Goal: Task Accomplishment & Management: Use online tool/utility

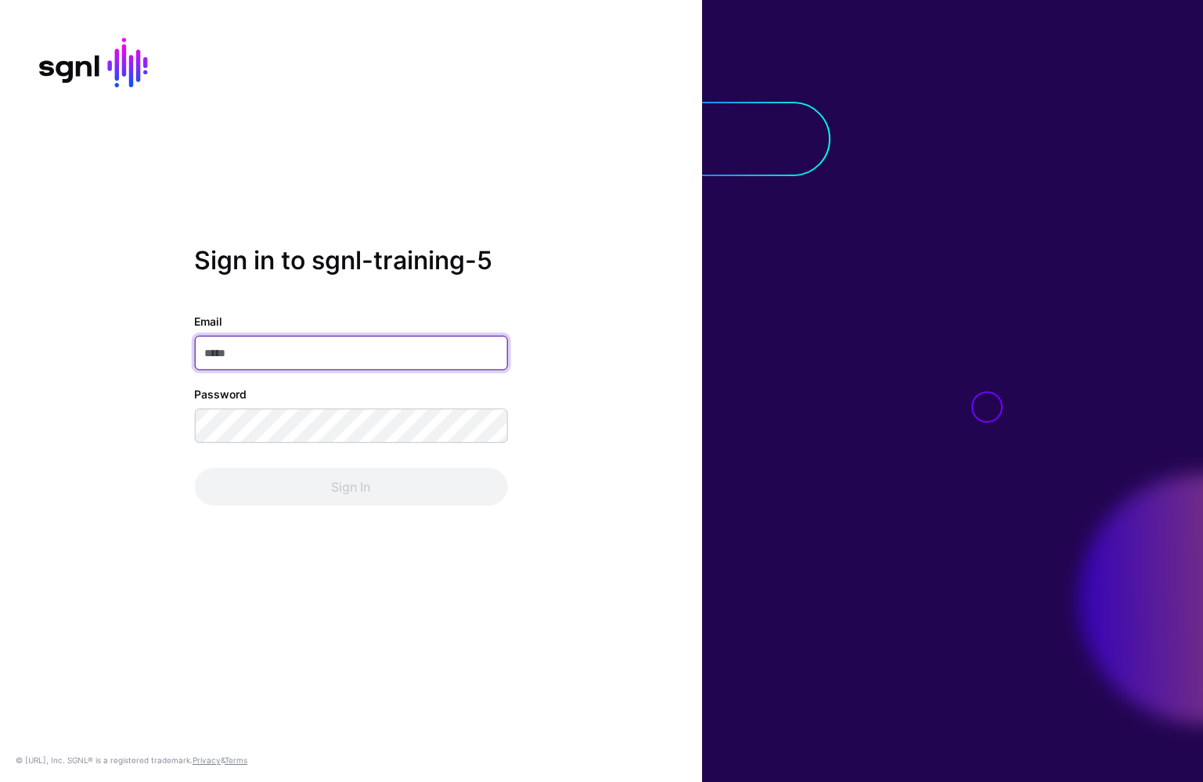
click at [423, 361] on input "Email" at bounding box center [350, 353] width 313 height 34
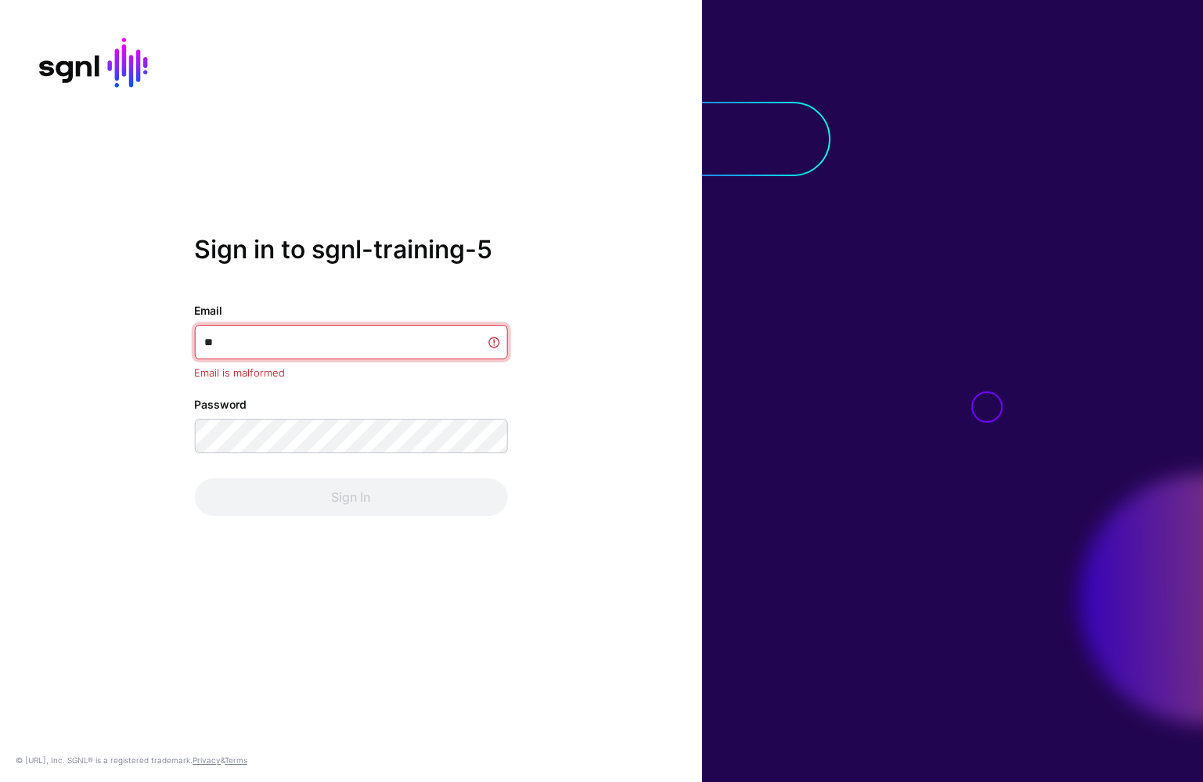
type input "*"
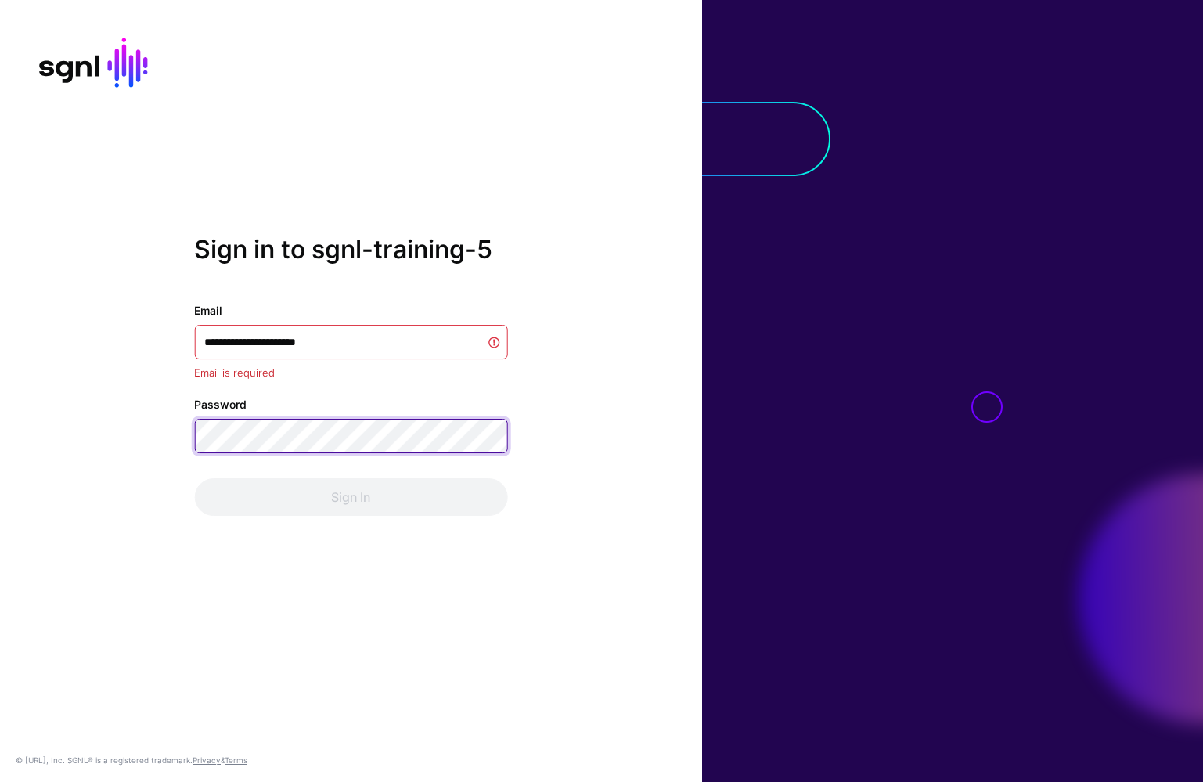
click at [351, 486] on button "Sign In" at bounding box center [350, 497] width 313 height 38
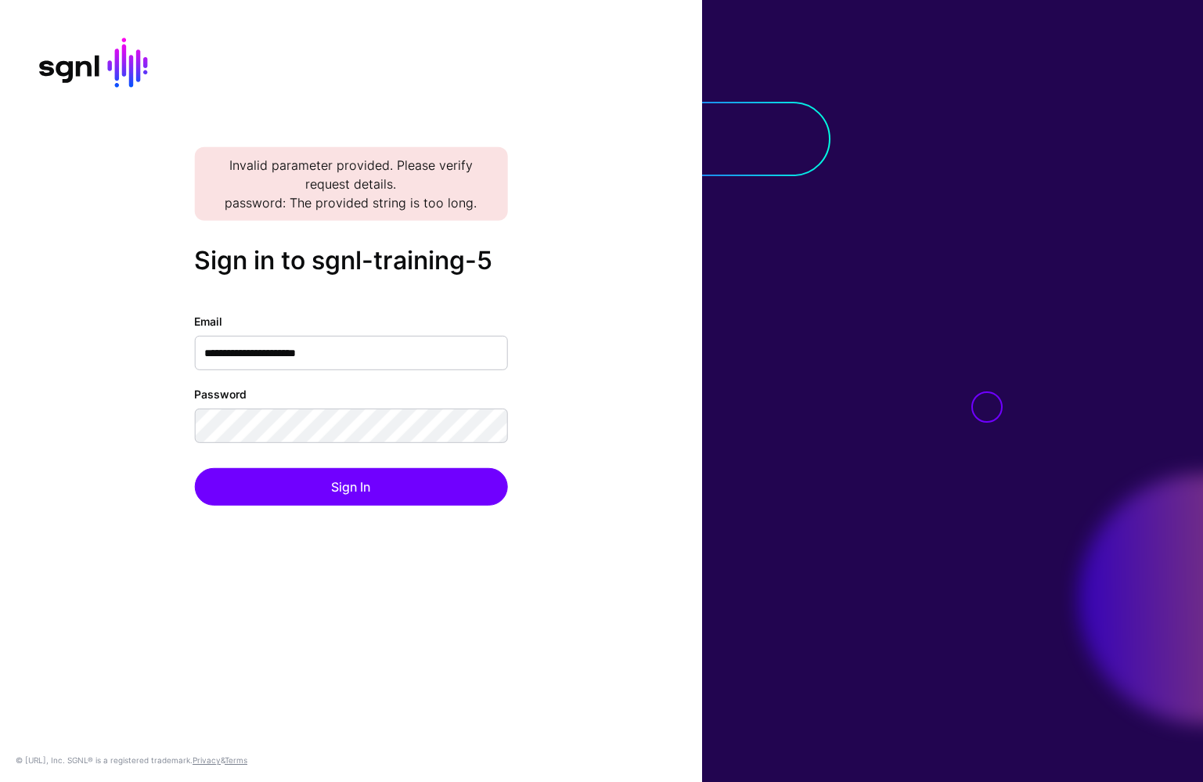
click at [582, 360] on div "**********" at bounding box center [351, 390] width 702 height 291
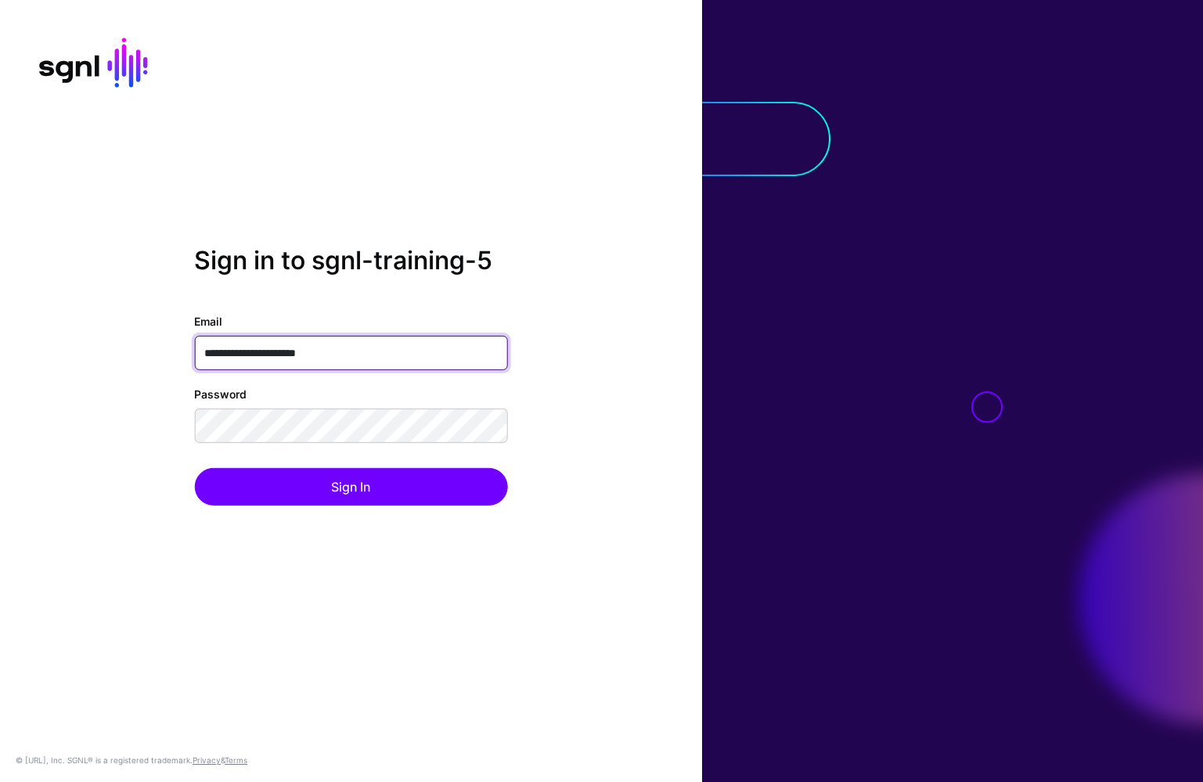
click at [390, 364] on input "**********" at bounding box center [350, 353] width 313 height 34
paste input "email"
type input "**********"
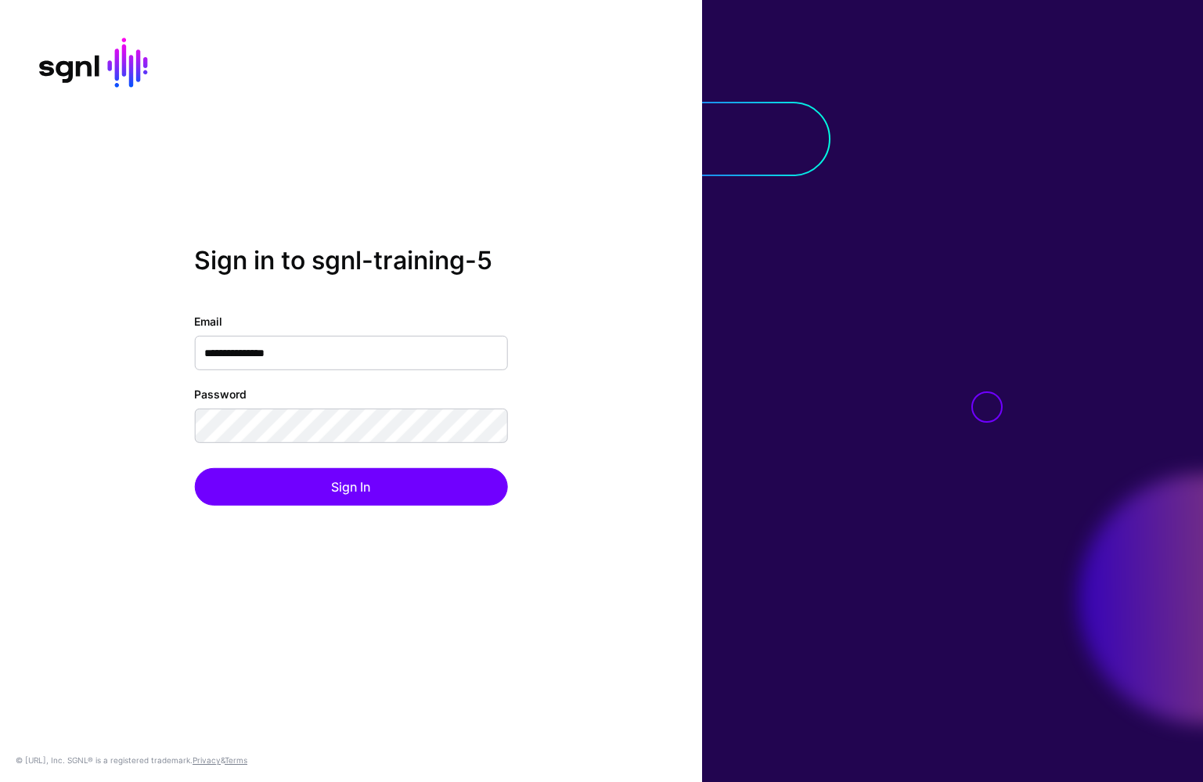
click at [577, 380] on div "**********" at bounding box center [351, 390] width 702 height 291
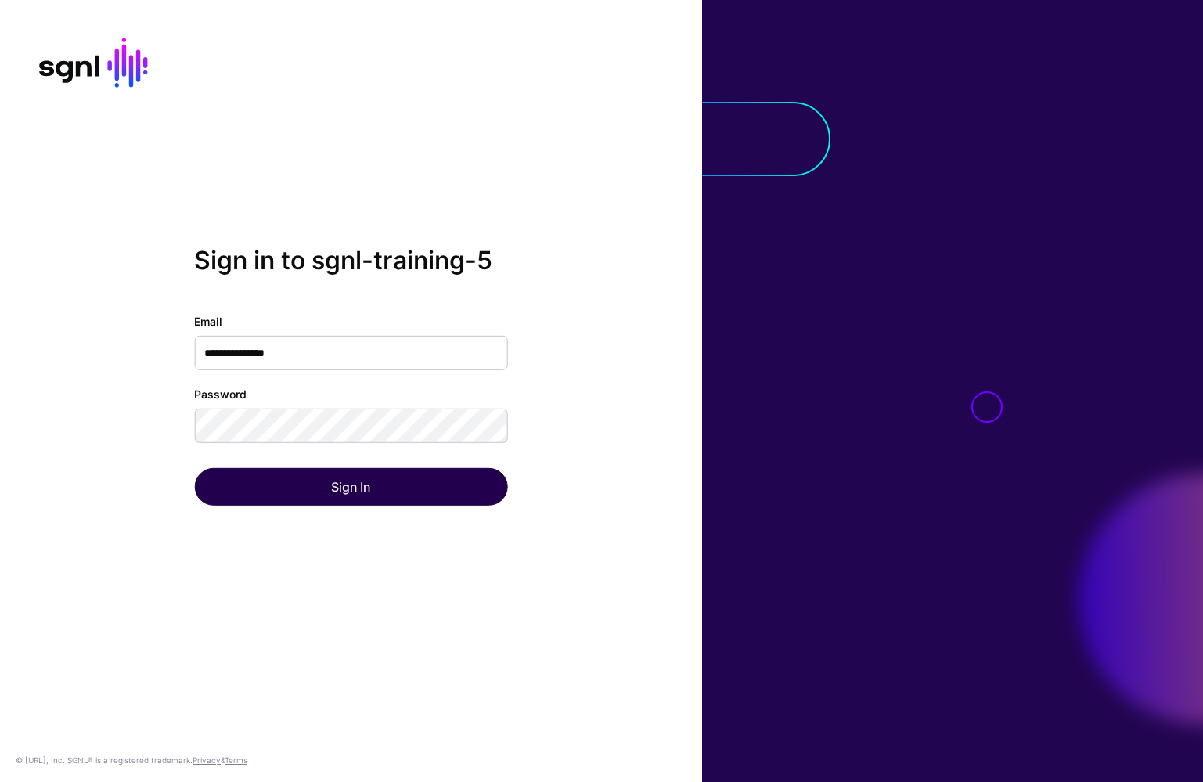
click at [384, 493] on button "Sign In" at bounding box center [350, 487] width 313 height 38
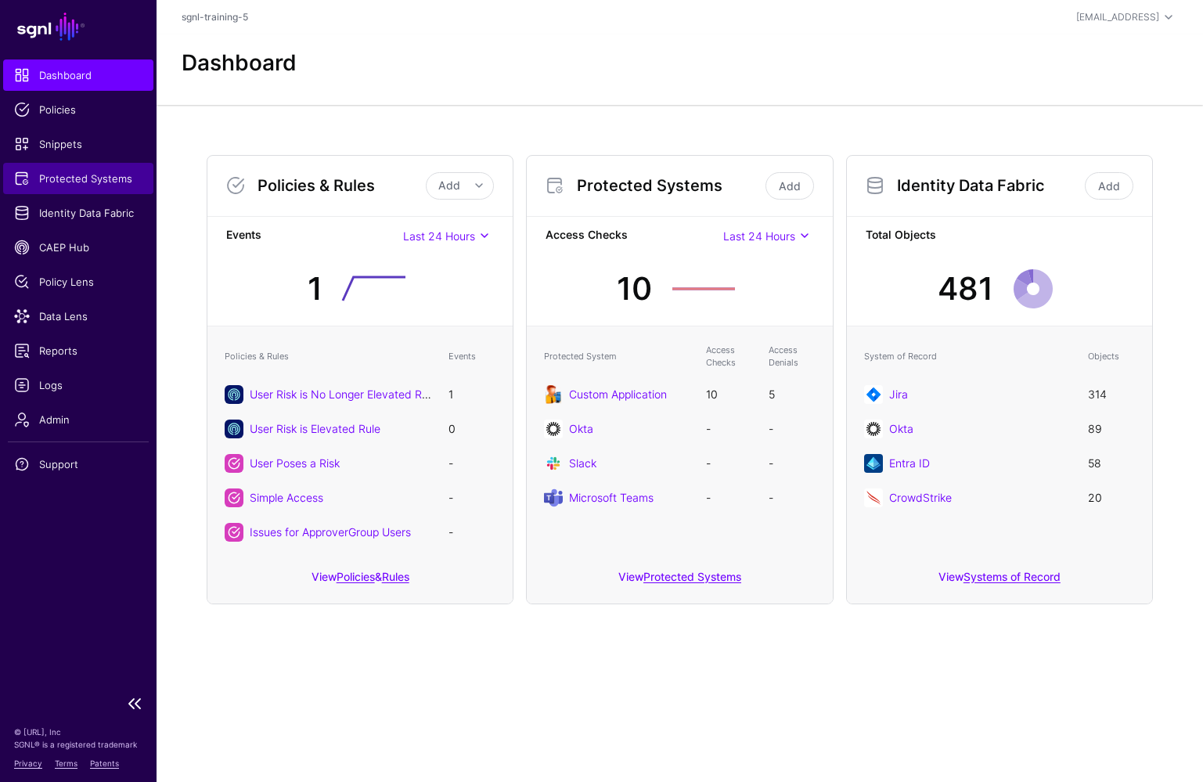
click at [85, 189] on link "Protected Systems" at bounding box center [78, 178] width 150 height 31
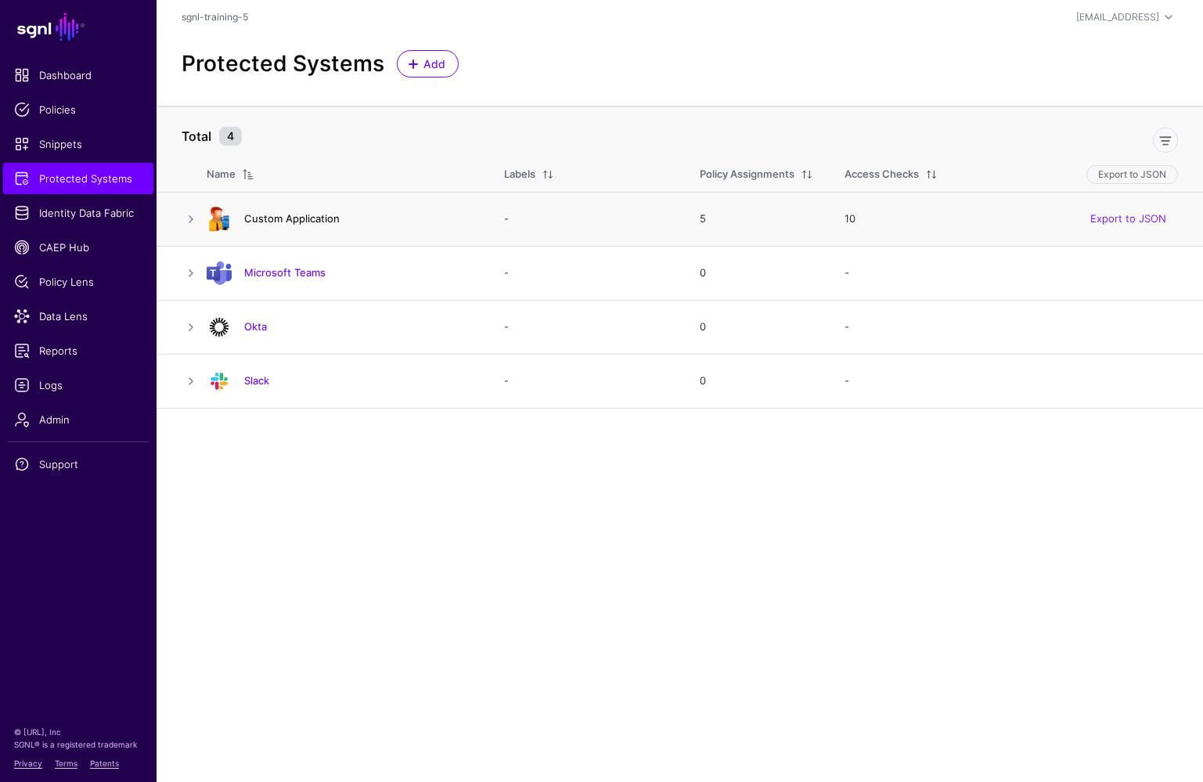
click at [268, 221] on link "Custom Application" at bounding box center [291, 218] width 95 height 13
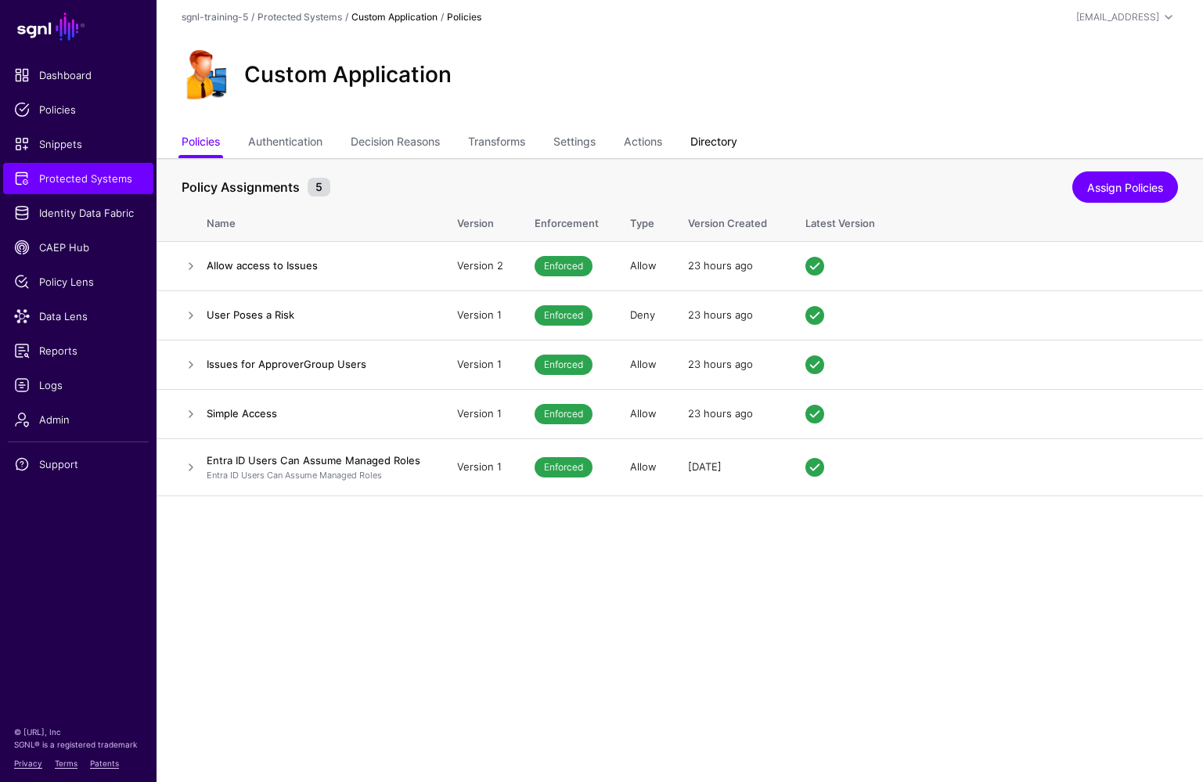
click at [729, 143] on link "Directory" at bounding box center [713, 143] width 47 height 30
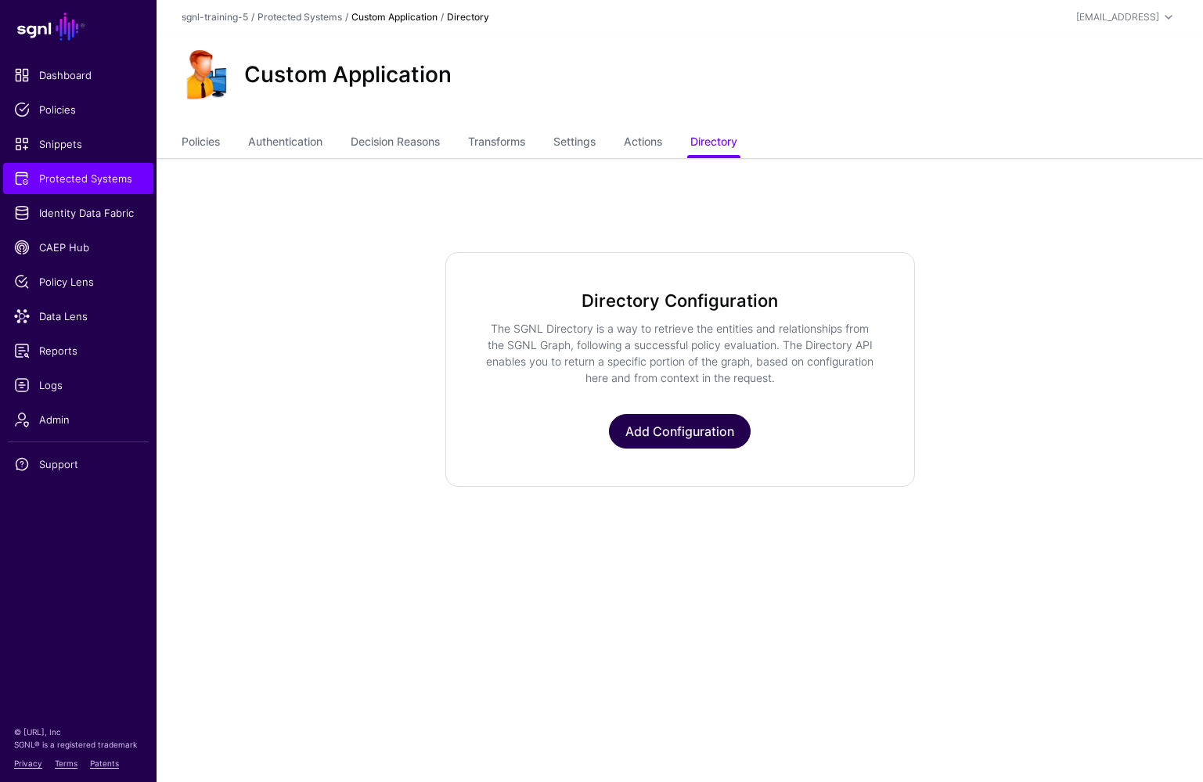
click at [667, 439] on link "Add Configuration" at bounding box center [680, 431] width 142 height 34
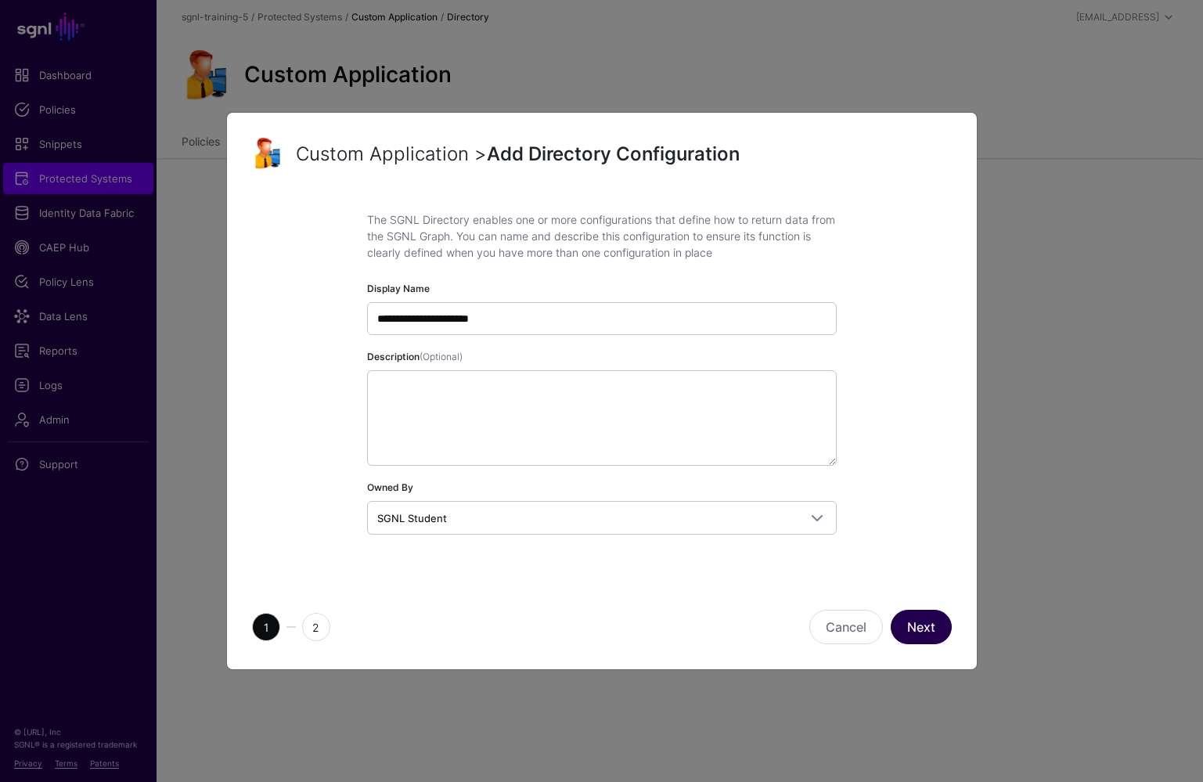
type input "**********"
click at [920, 640] on button "Next" at bounding box center [920, 627] width 61 height 34
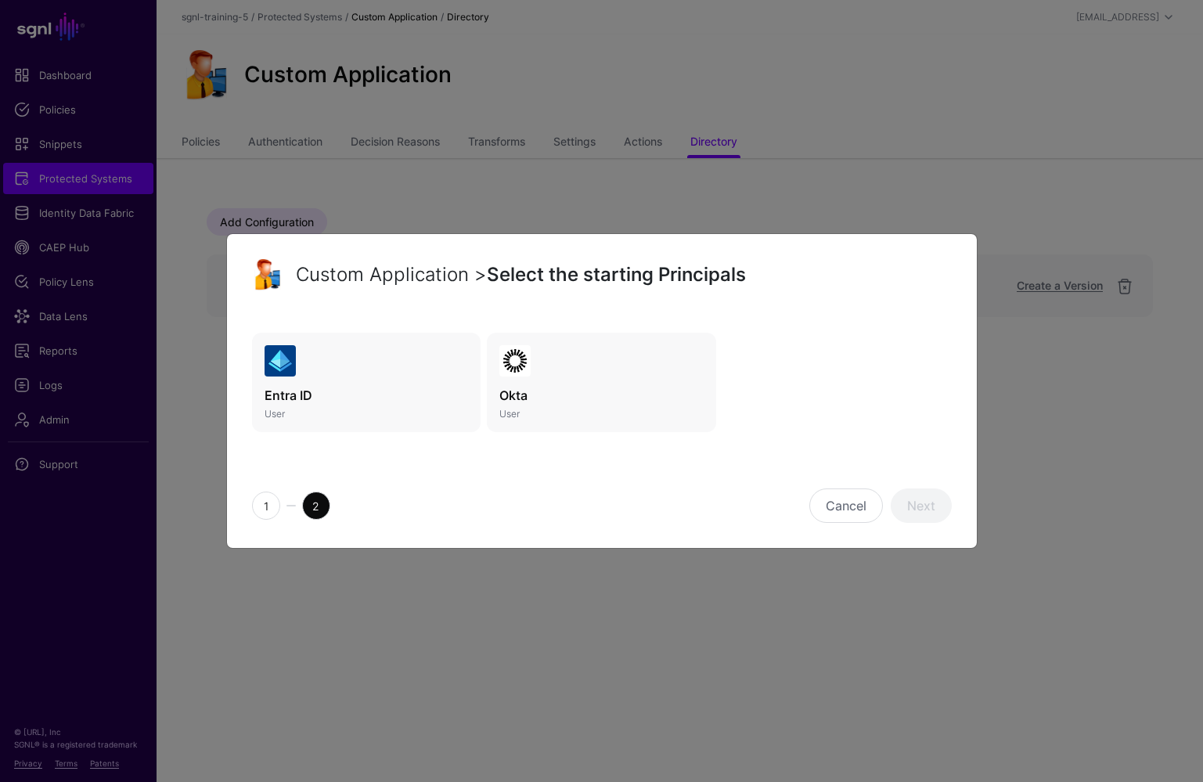
click at [323, 362] on link "Entra ID User" at bounding box center [366, 383] width 229 height 100
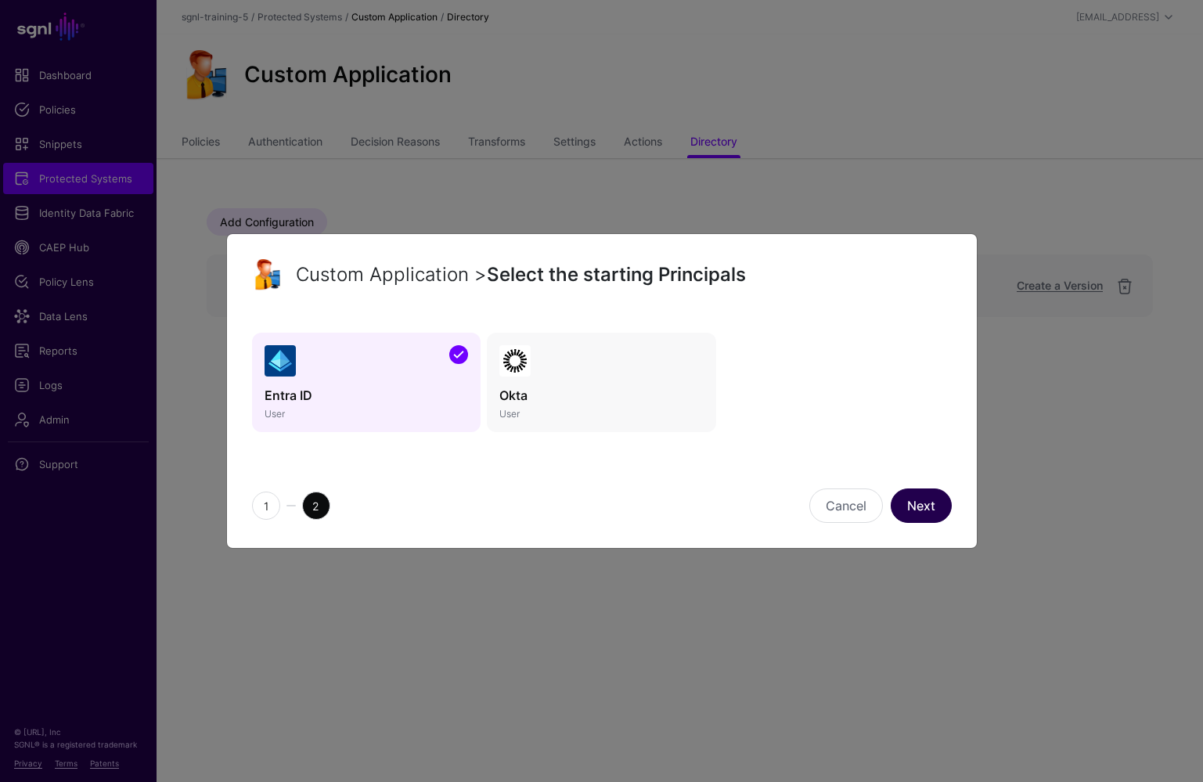
click at [926, 507] on link "Next" at bounding box center [920, 505] width 61 height 34
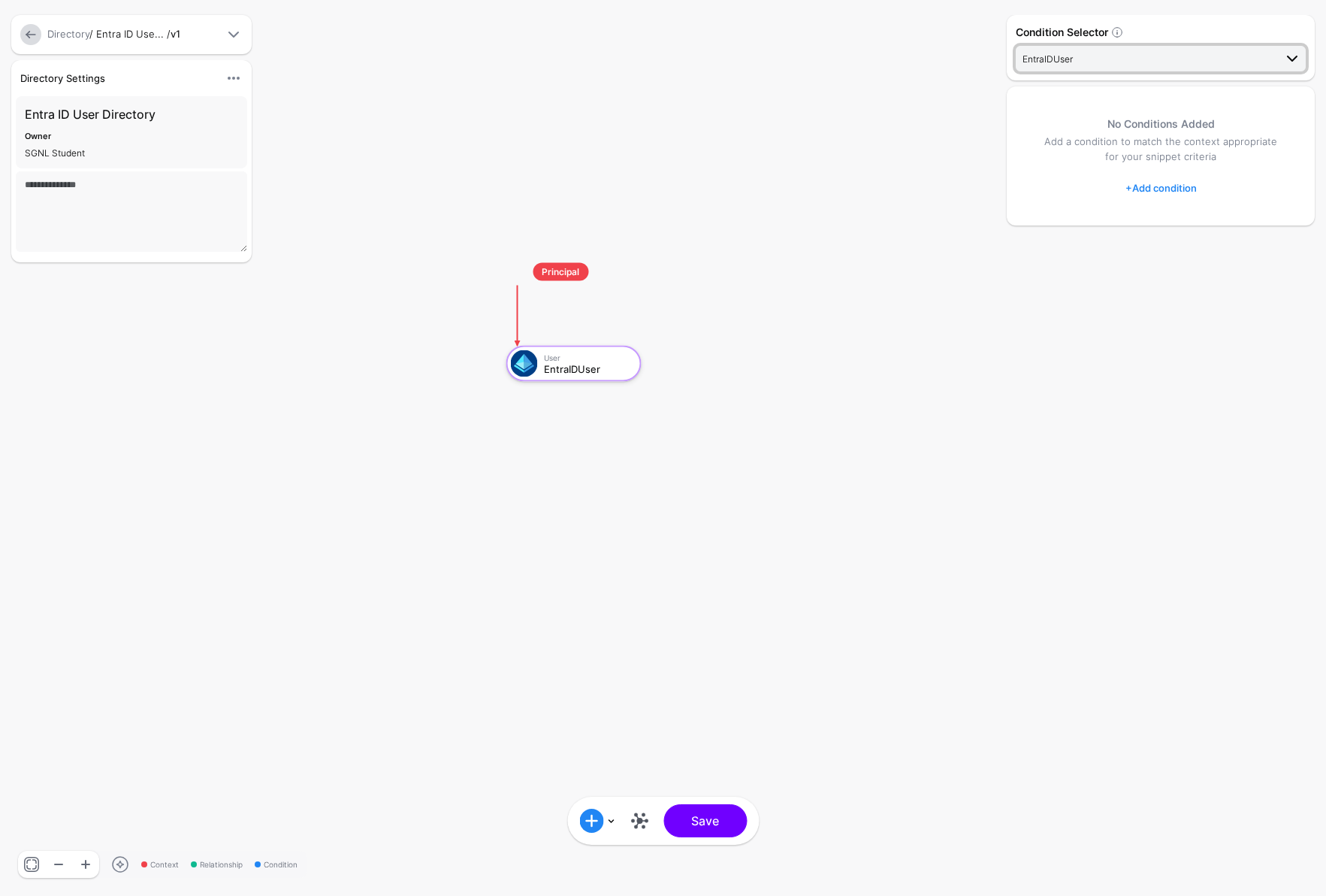
click at [1138, 53] on span "EntraIDUser" at bounding box center [1148, 58] width 252 height 16
click at [131, 127] on div "Entra ID User Directory Owner SGNL Student" at bounding box center [131, 132] width 231 height 72
click at [234, 75] on span at bounding box center [233, 78] width 18 height 18
click at [160, 201] on textarea at bounding box center [131, 211] width 231 height 81
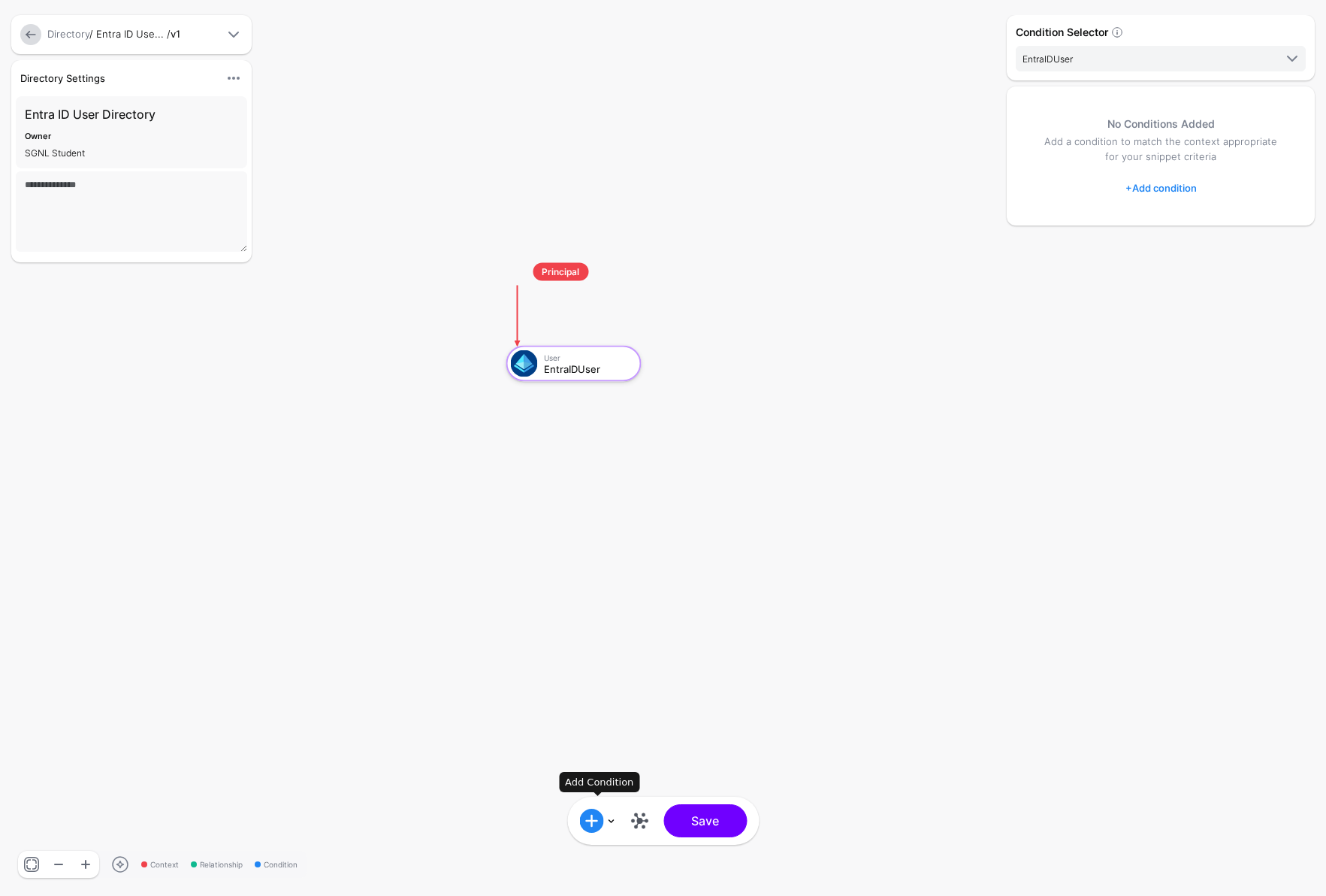
click at [593, 750] on span at bounding box center [591, 820] width 24 height 24
click at [650, 750] on div "Add Condition Group" at bounding box center [643, 775] width 128 height 15
click at [634, 740] on div "Add Condition Group" at bounding box center [643, 745] width 128 height 15
click at [627, 715] on div "Add Condition" at bounding box center [643, 714] width 128 height 15
click at [639, 750] on link at bounding box center [639, 820] width 24 height 24
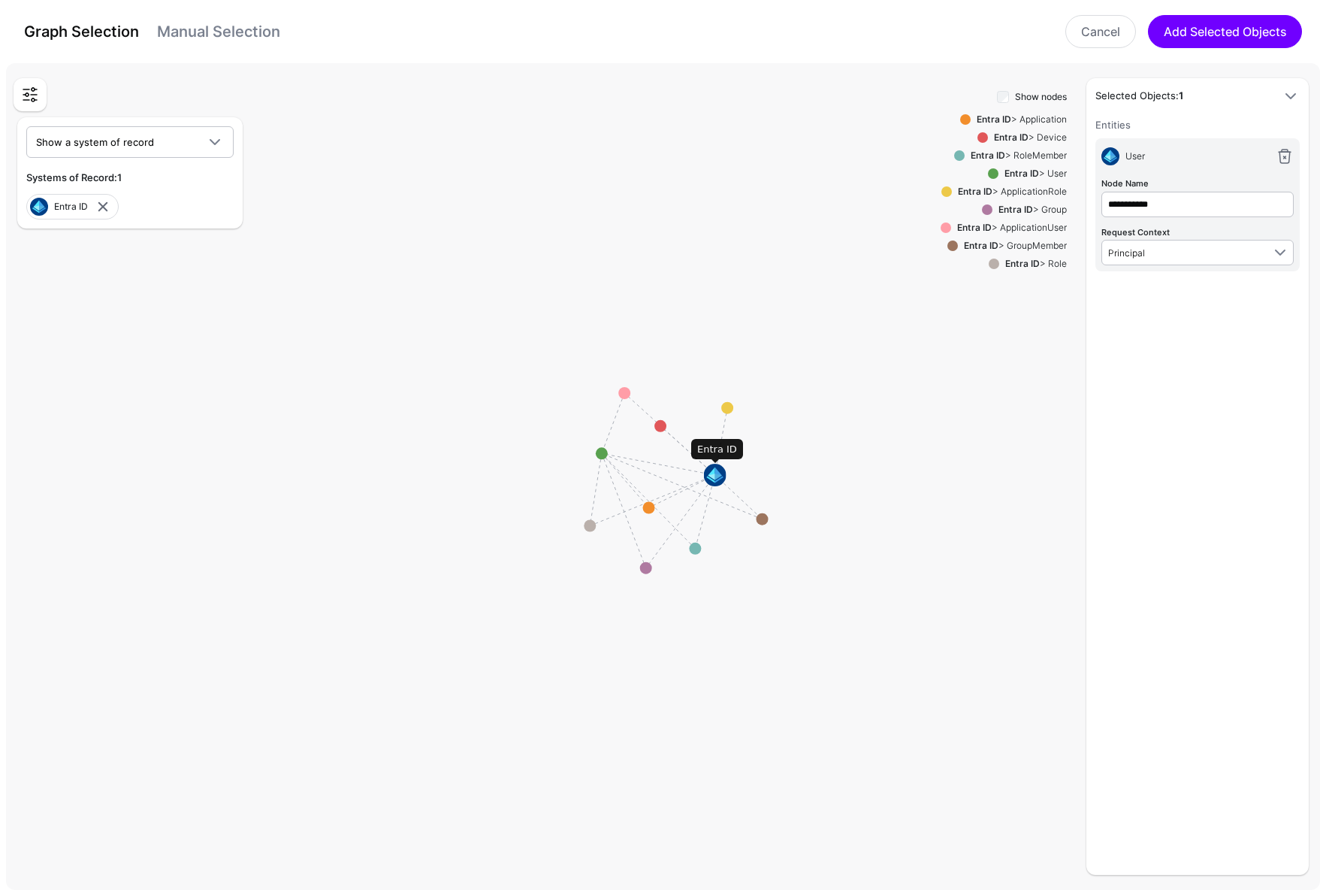
click at [719, 476] on image at bounding box center [714, 474] width 22 height 22
click at [1018, 175] on strong "Entra ID" at bounding box center [1022, 173] width 35 height 12
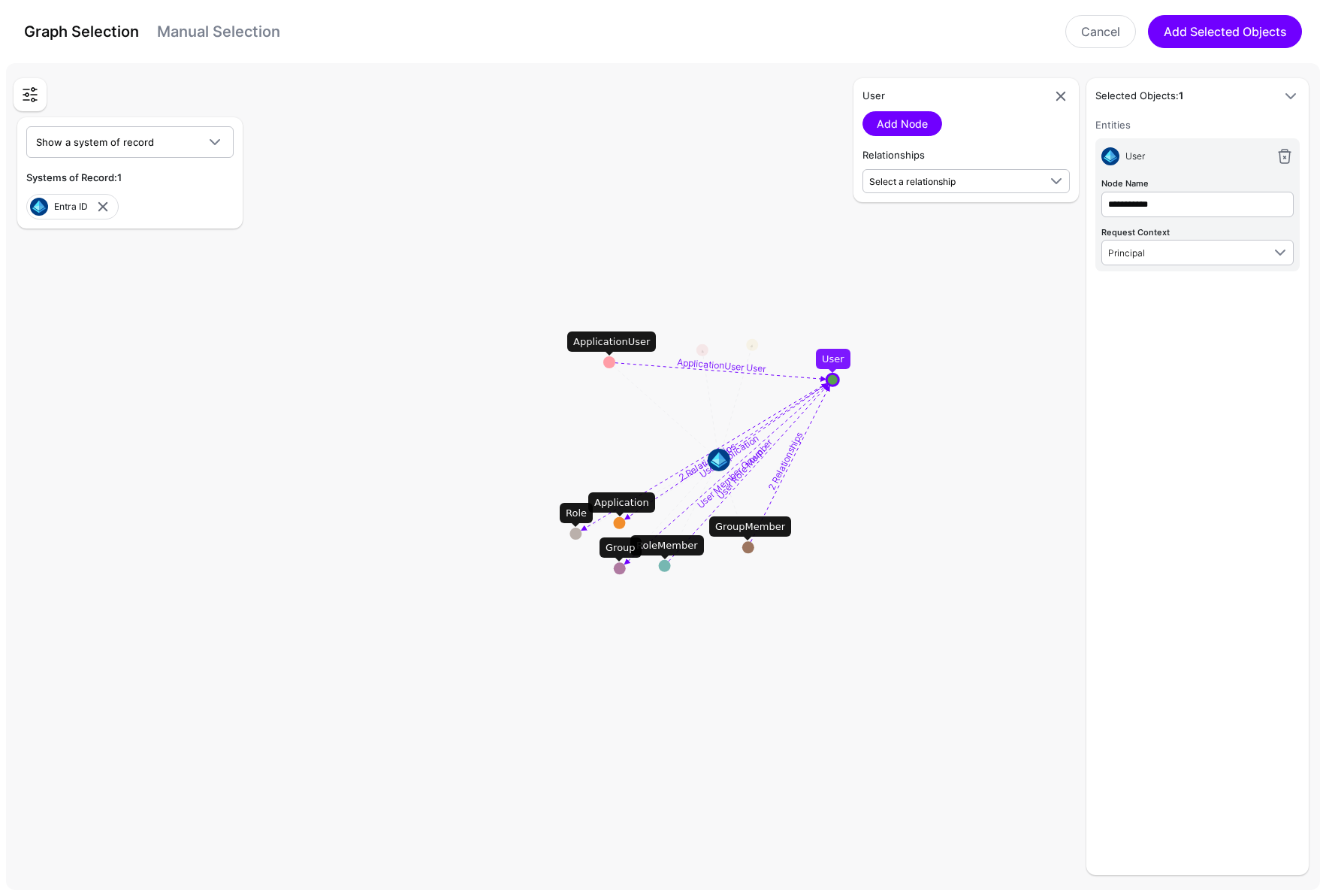
drag, startPoint x: 600, startPoint y: 454, endPoint x: 832, endPoint y: 381, distance: 243.2
click at [832, 381] on circle at bounding box center [832, 379] width 12 height 12
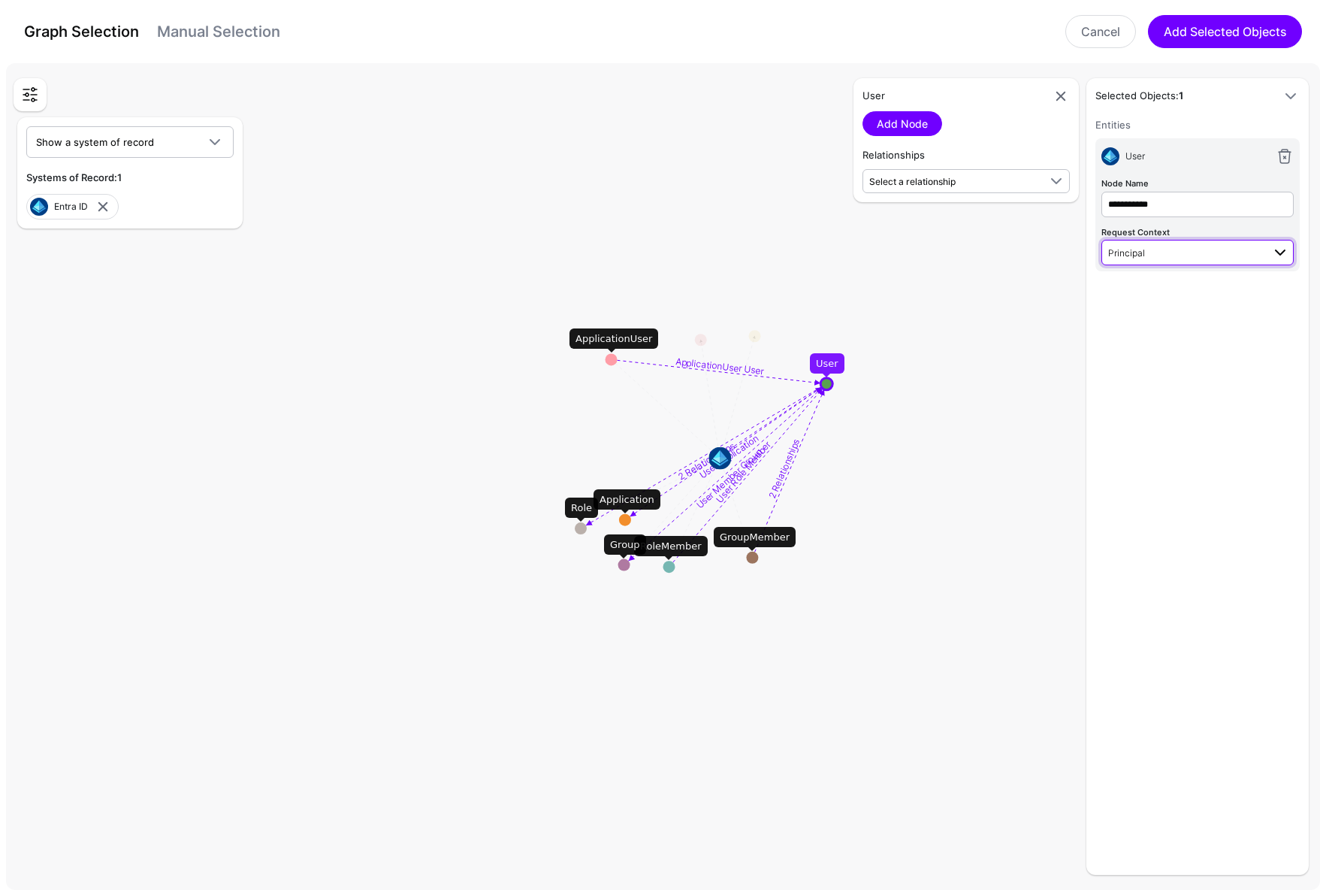
click at [1154, 250] on span "Principal" at bounding box center [1185, 252] width 154 height 16
click at [1154, 40] on button "Add Selected Objects" at bounding box center [1225, 32] width 154 height 33
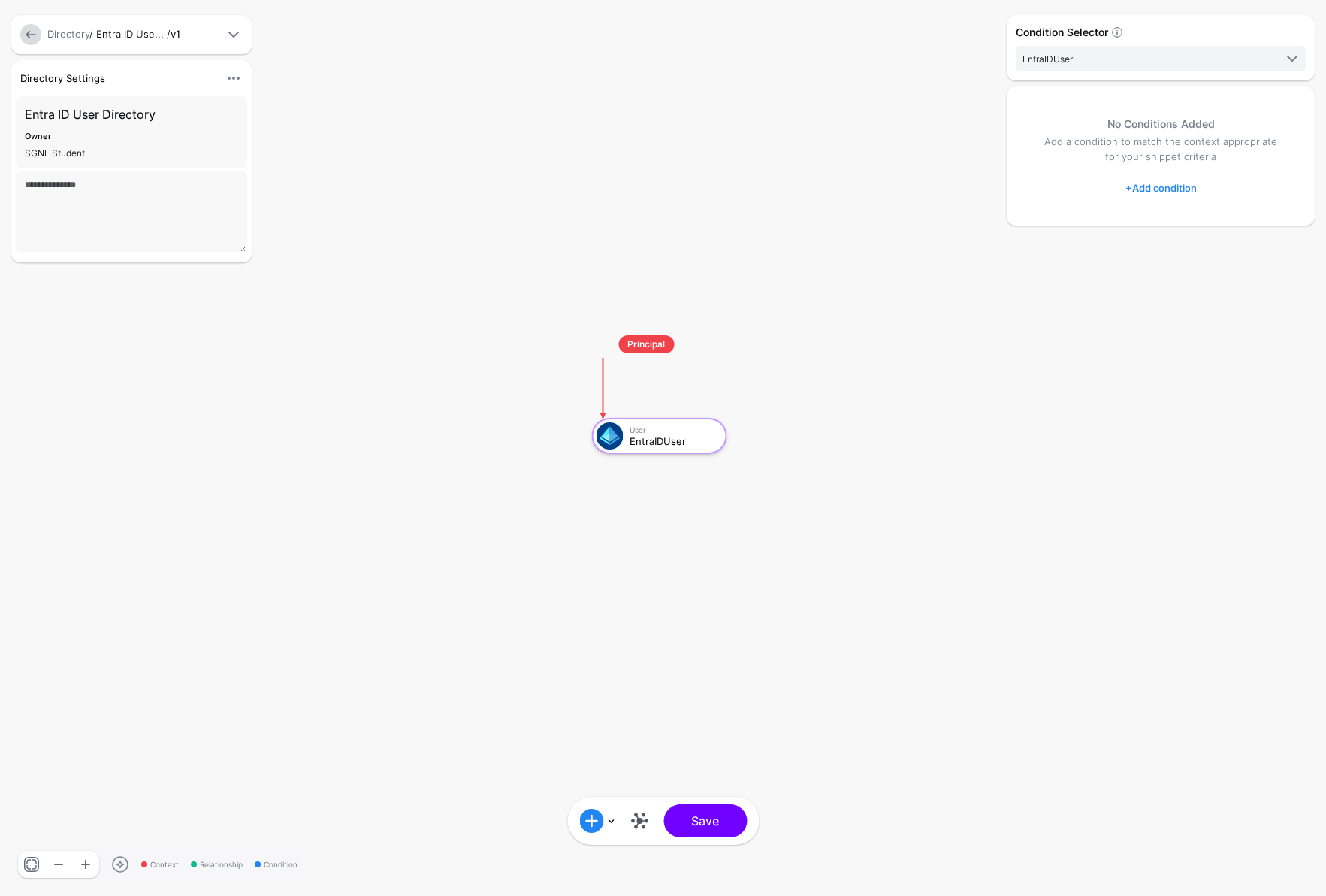
click at [85, 750] on link at bounding box center [85, 864] width 27 height 27
click at [60, 750] on link at bounding box center [59, 864] width 27 height 27
click at [31, 750] on link at bounding box center [32, 864] width 27 height 27
click at [1110, 61] on span "EntraIDUser" at bounding box center [1148, 58] width 252 height 16
click at [1072, 88] on span "EntraIDUser" at bounding box center [1052, 90] width 50 height 12
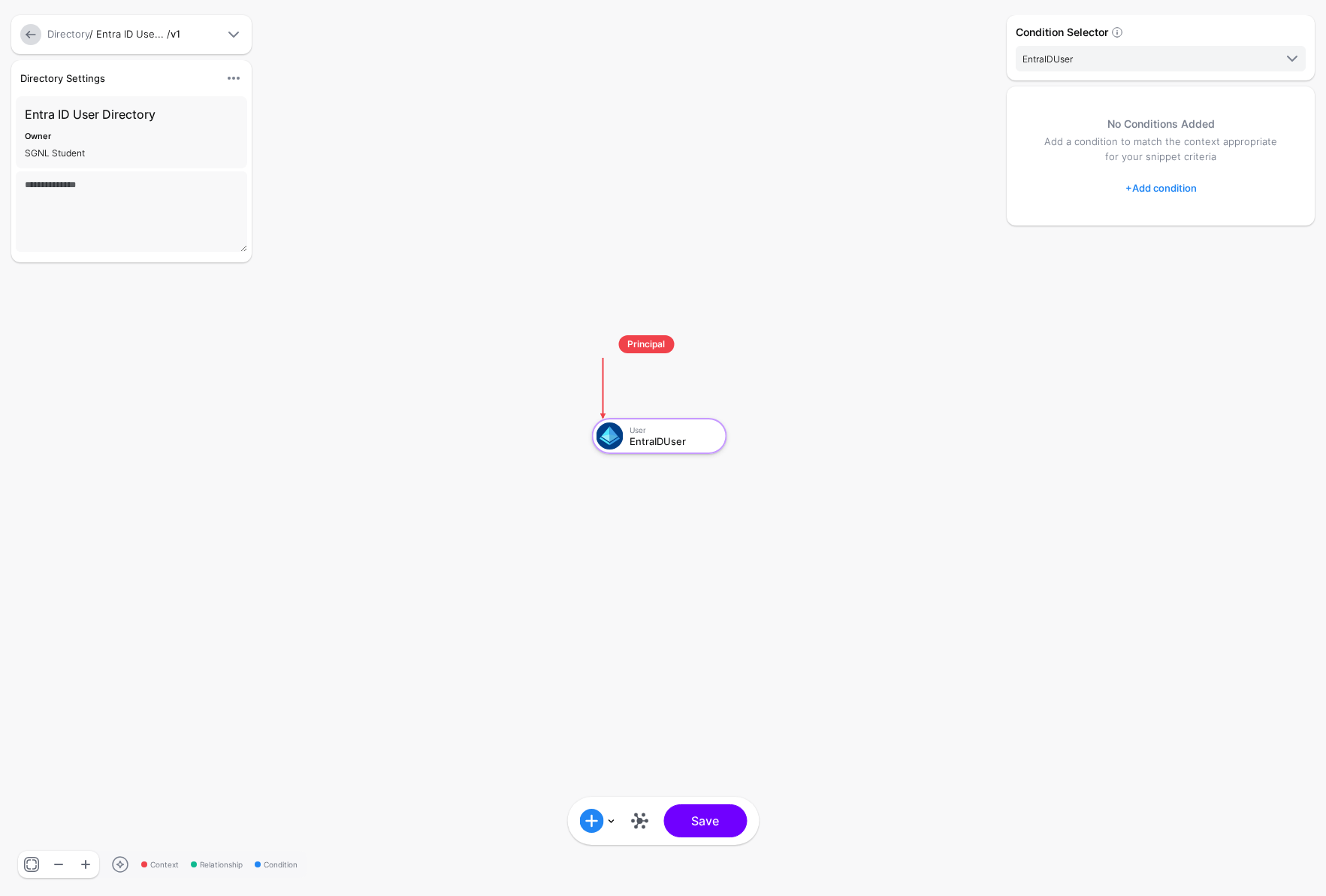
click at [1145, 185] on link "+ Add condition" at bounding box center [1161, 187] width 71 height 24
click at [1154, 278] on div "Add Condition Group" at bounding box center [1196, 280] width 128 height 15
click at [1154, 251] on div "Add Condition Group" at bounding box center [1196, 251] width 128 height 15
click at [1154, 220] on div "Add Condition" at bounding box center [1196, 220] width 128 height 15
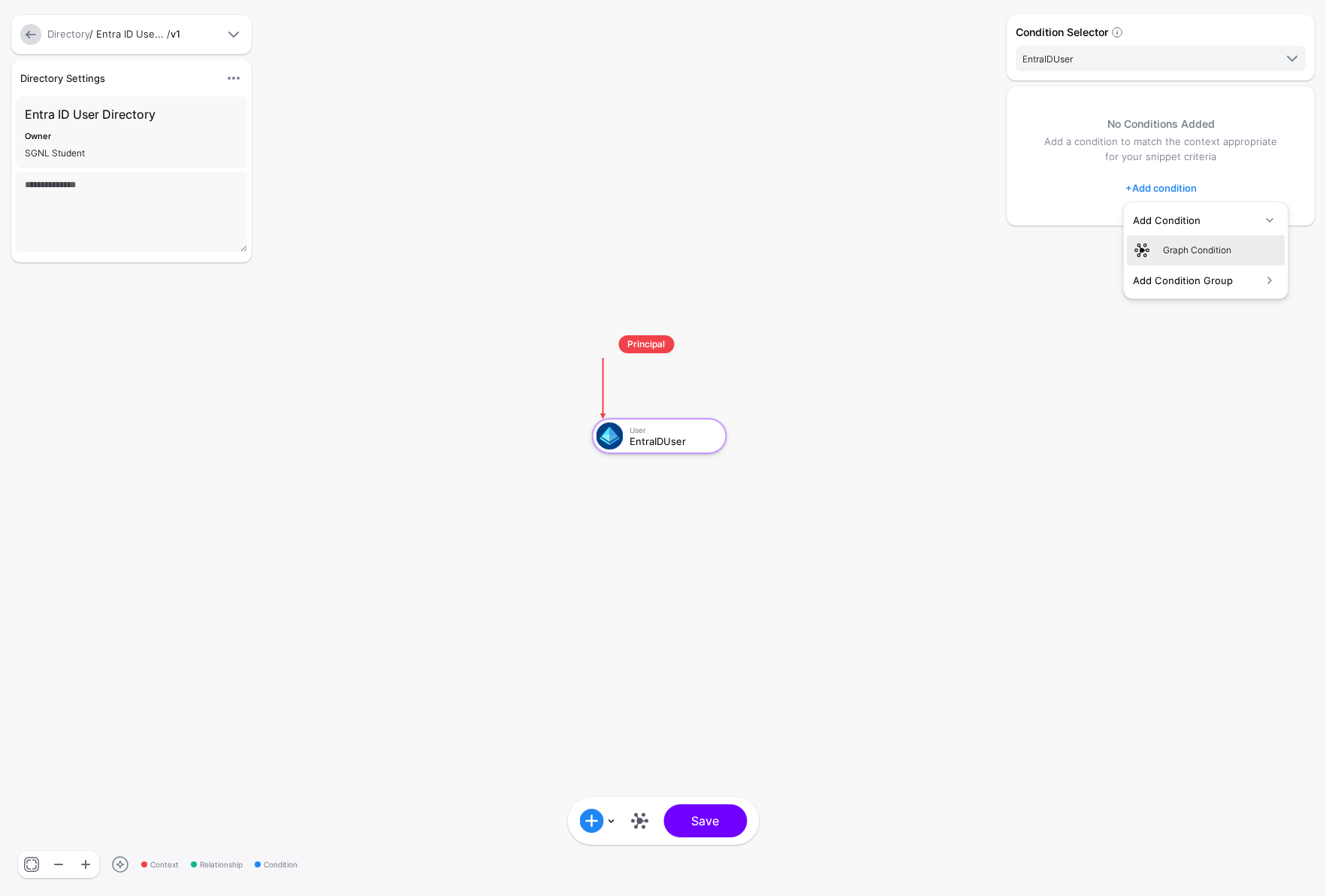
click at [1154, 246] on div "Graph Condition" at bounding box center [1220, 251] width 115 height 13
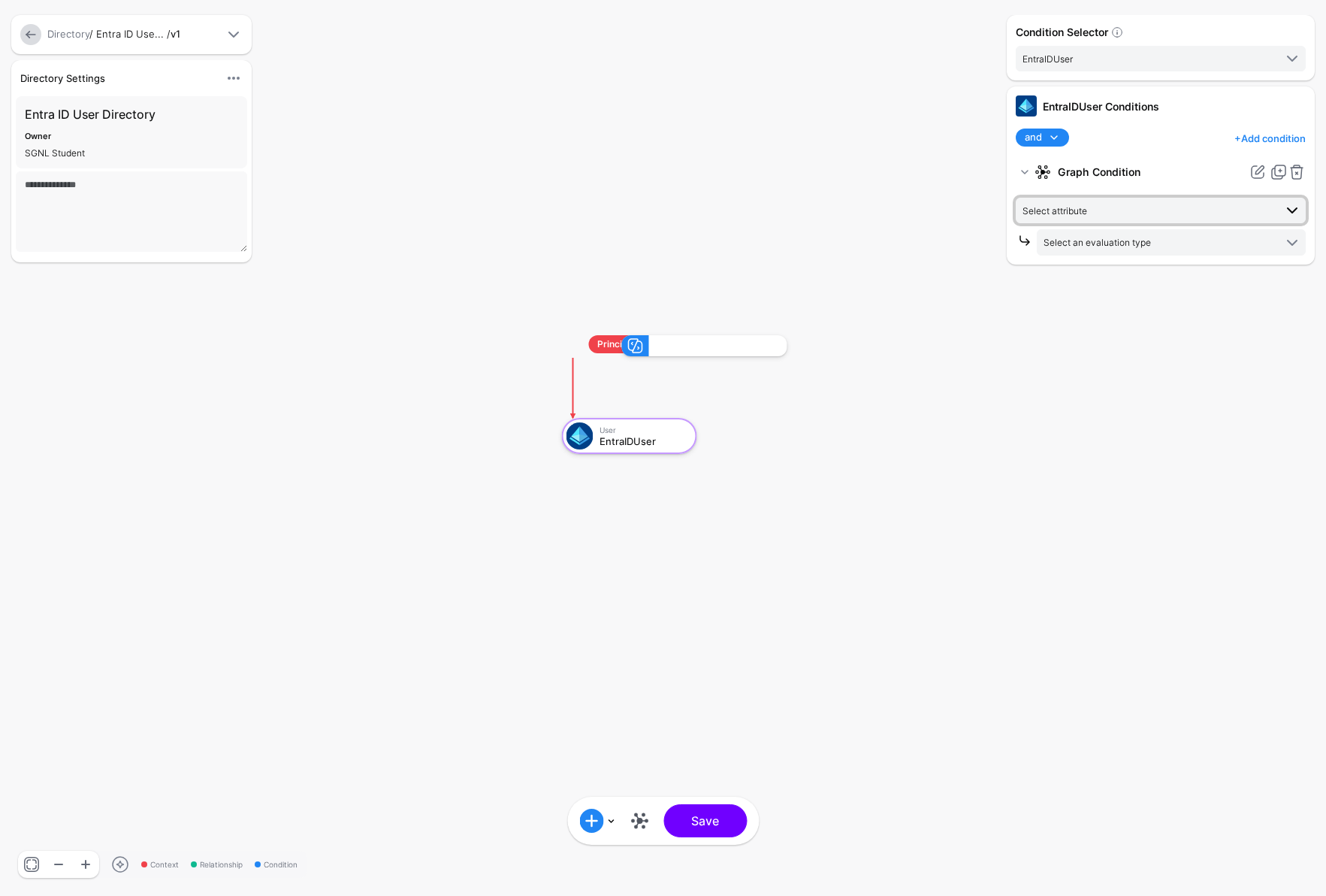
click at [1112, 212] on span "Select attribute" at bounding box center [1148, 209] width 252 height 16
click at [1055, 323] on div "EntraIDUser" at bounding box center [1159, 326] width 233 height 13
click at [1154, 292] on span at bounding box center [1285, 295] width 18 height 18
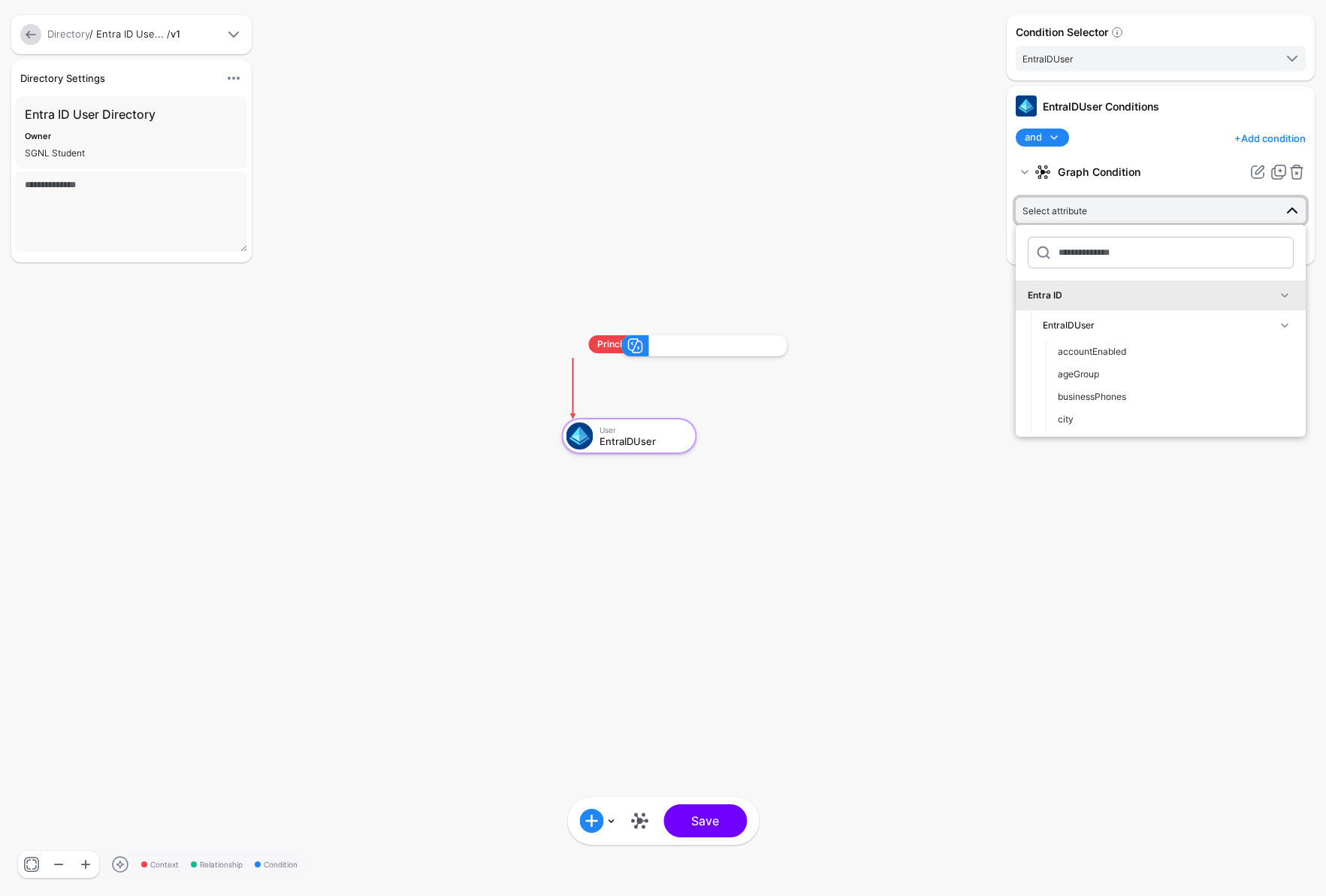
click at [1154, 323] on span at bounding box center [1285, 325] width 18 height 18
click at [1154, 323] on div "EntraIDUser" at bounding box center [1159, 326] width 233 height 13
click at [1154, 172] on link at bounding box center [1296, 172] width 18 height 18
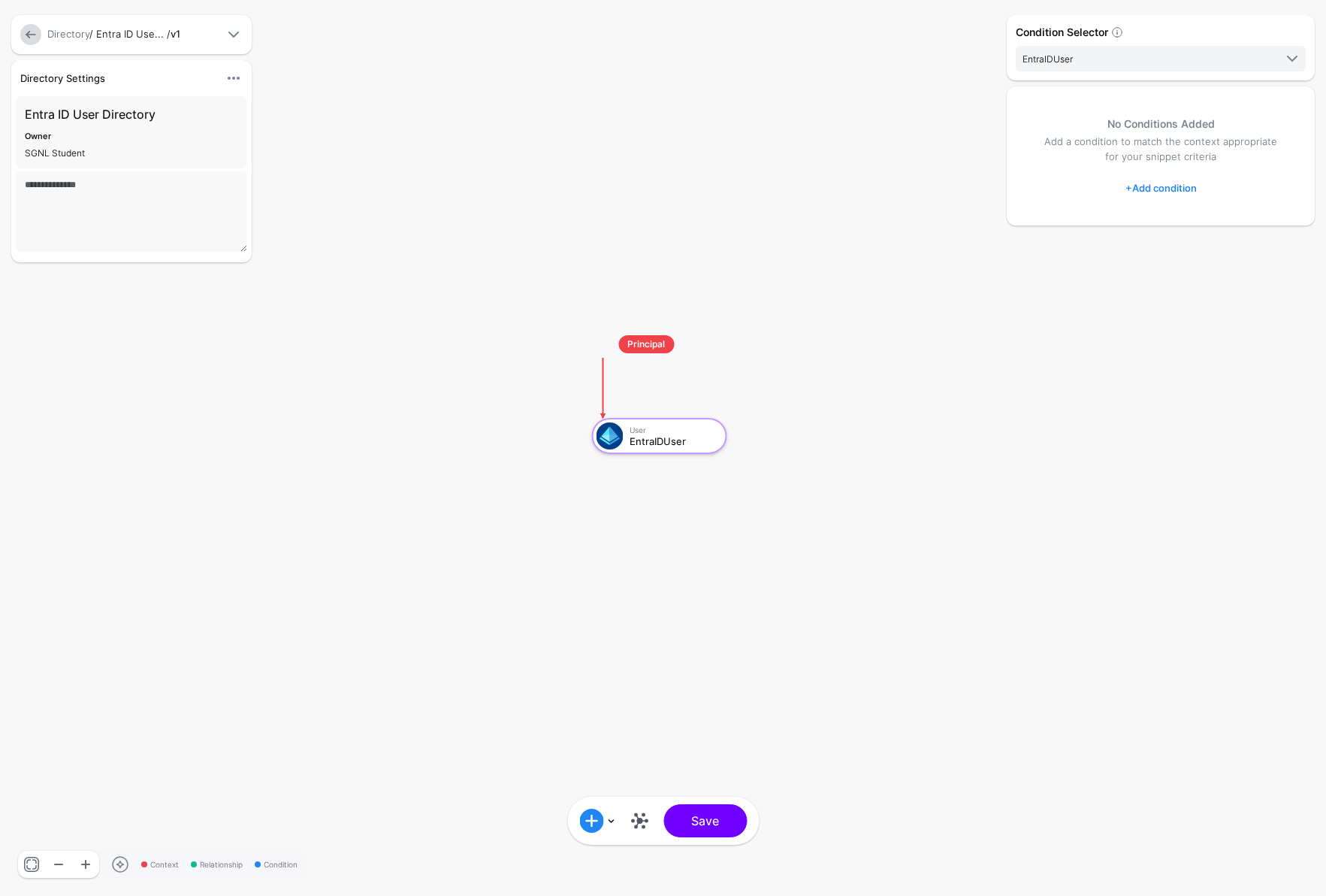
click at [1154, 184] on link "+ Add condition" at bounding box center [1161, 187] width 71 height 24
click at [1154, 251] on div "Graph Condition" at bounding box center [1220, 251] width 115 height 13
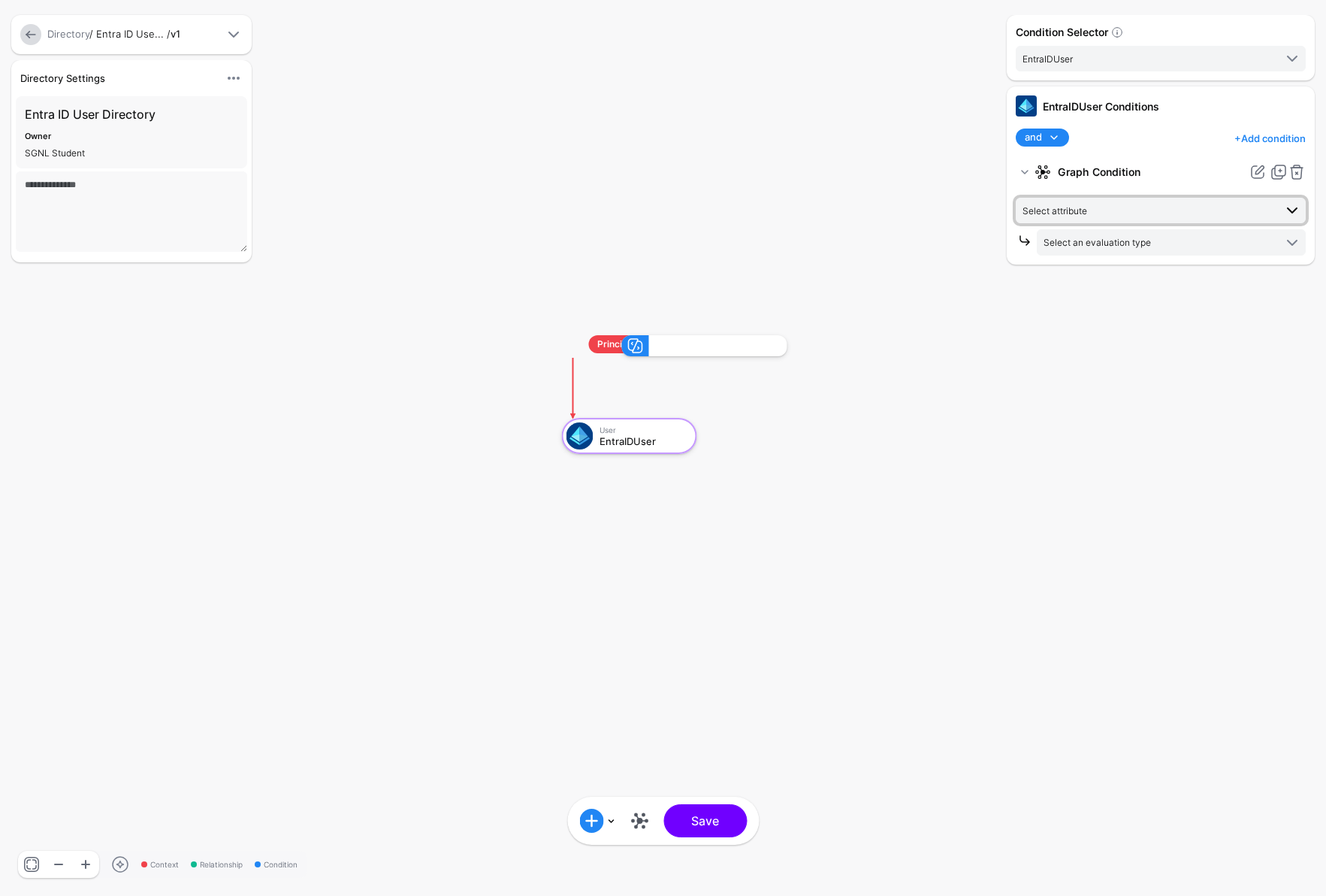
click at [1154, 208] on span at bounding box center [1291, 210] width 18 height 18
click at [1154, 171] on link at bounding box center [1296, 172] width 18 height 18
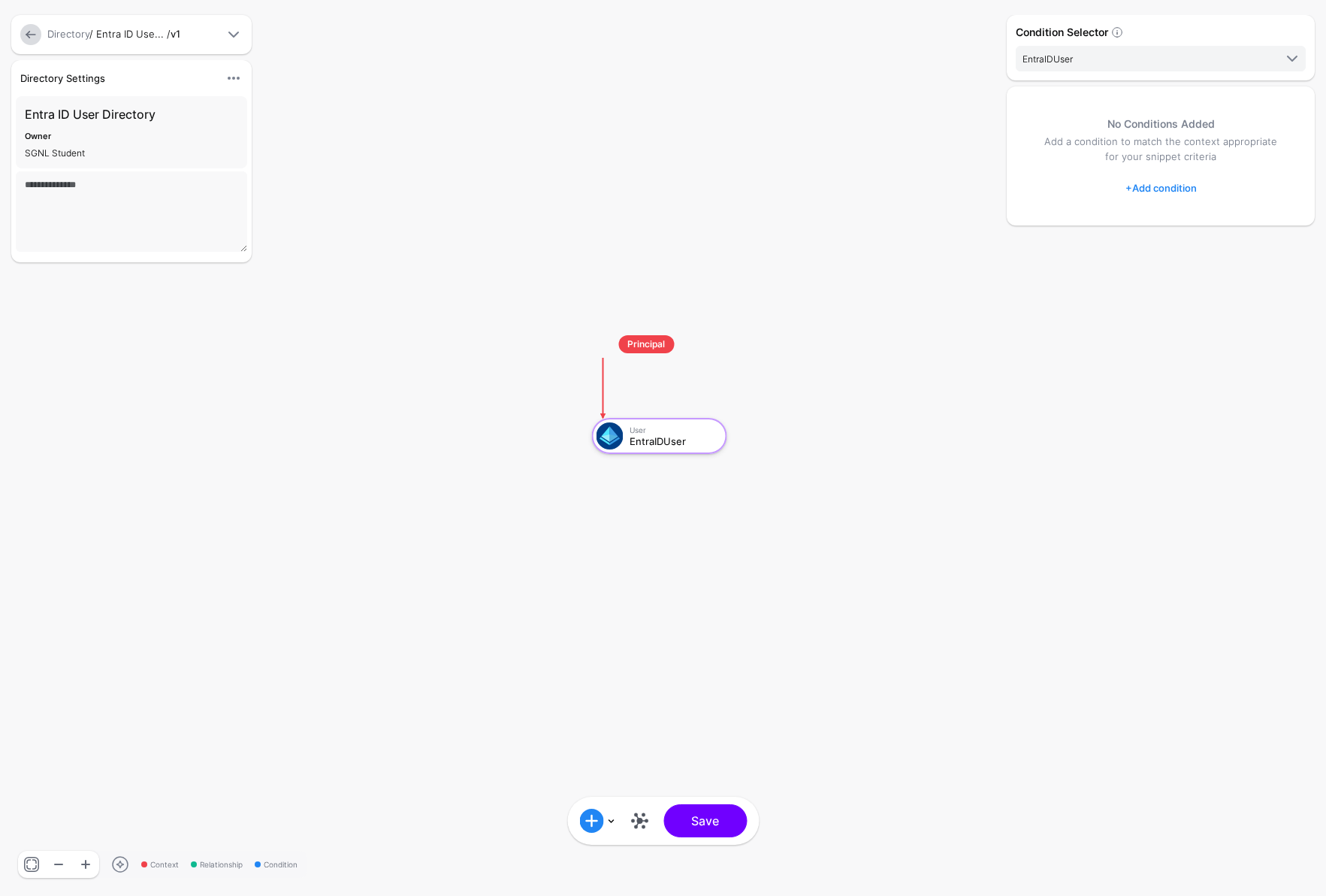
click at [1154, 189] on link "+ Add condition" at bounding box center [1161, 187] width 71 height 24
click at [1154, 278] on div "Add Condition Group" at bounding box center [1196, 280] width 128 height 15
click at [1154, 218] on div "Add Condition" at bounding box center [1196, 220] width 128 height 15
click at [1154, 244] on div "Graph Condition" at bounding box center [1220, 251] width 115 height 13
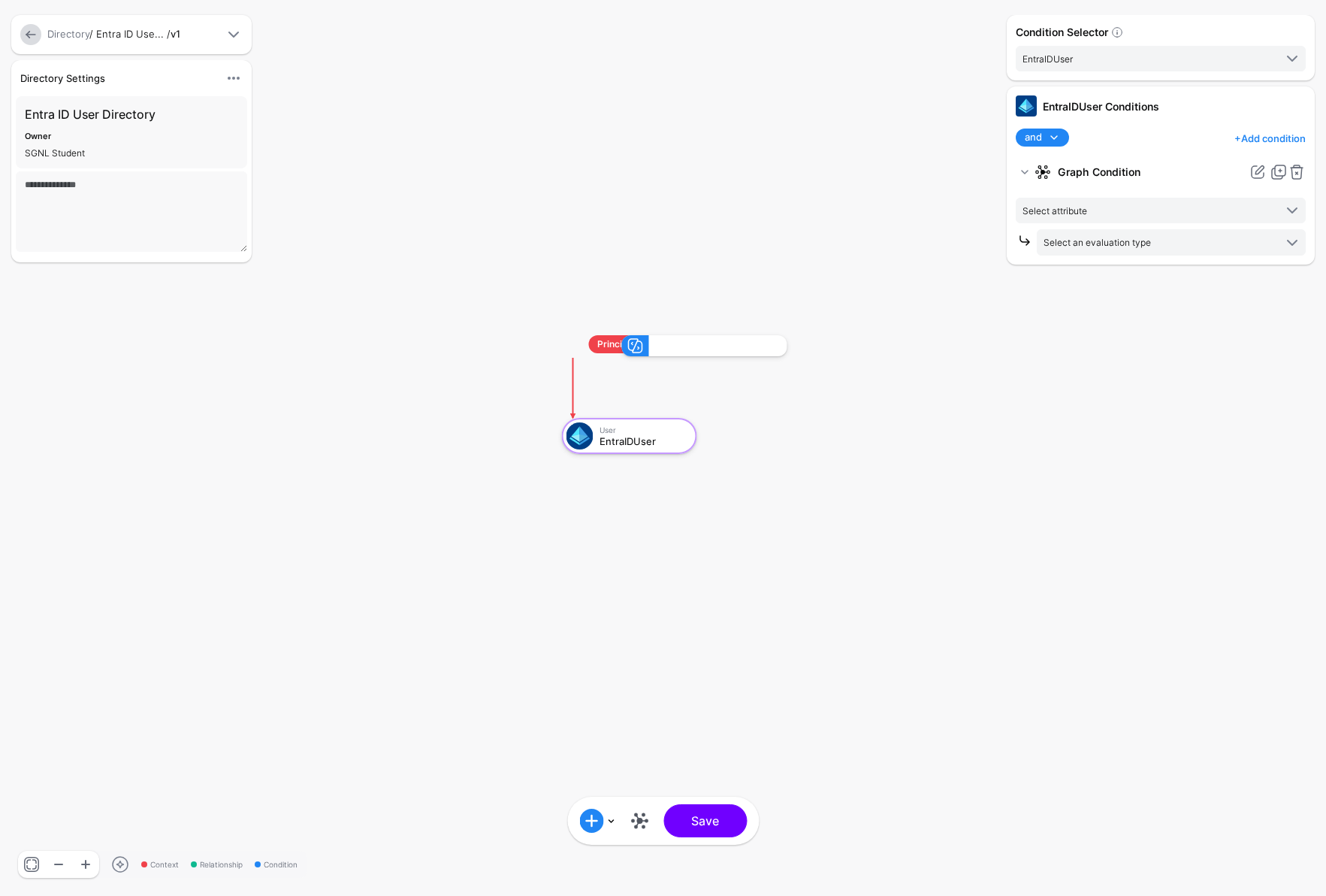
click at [1054, 136] on span at bounding box center [1053, 137] width 18 height 18
click at [1143, 130] on div "and and not or + Add condition Add Condition Graph Condition Add Condition Group" at bounding box center [1161, 137] width 296 height 18
click at [1027, 170] on link at bounding box center [1025, 172] width 18 height 18
click at [1065, 244] on span "Select an evaluation type" at bounding box center [1097, 242] width 108 height 12
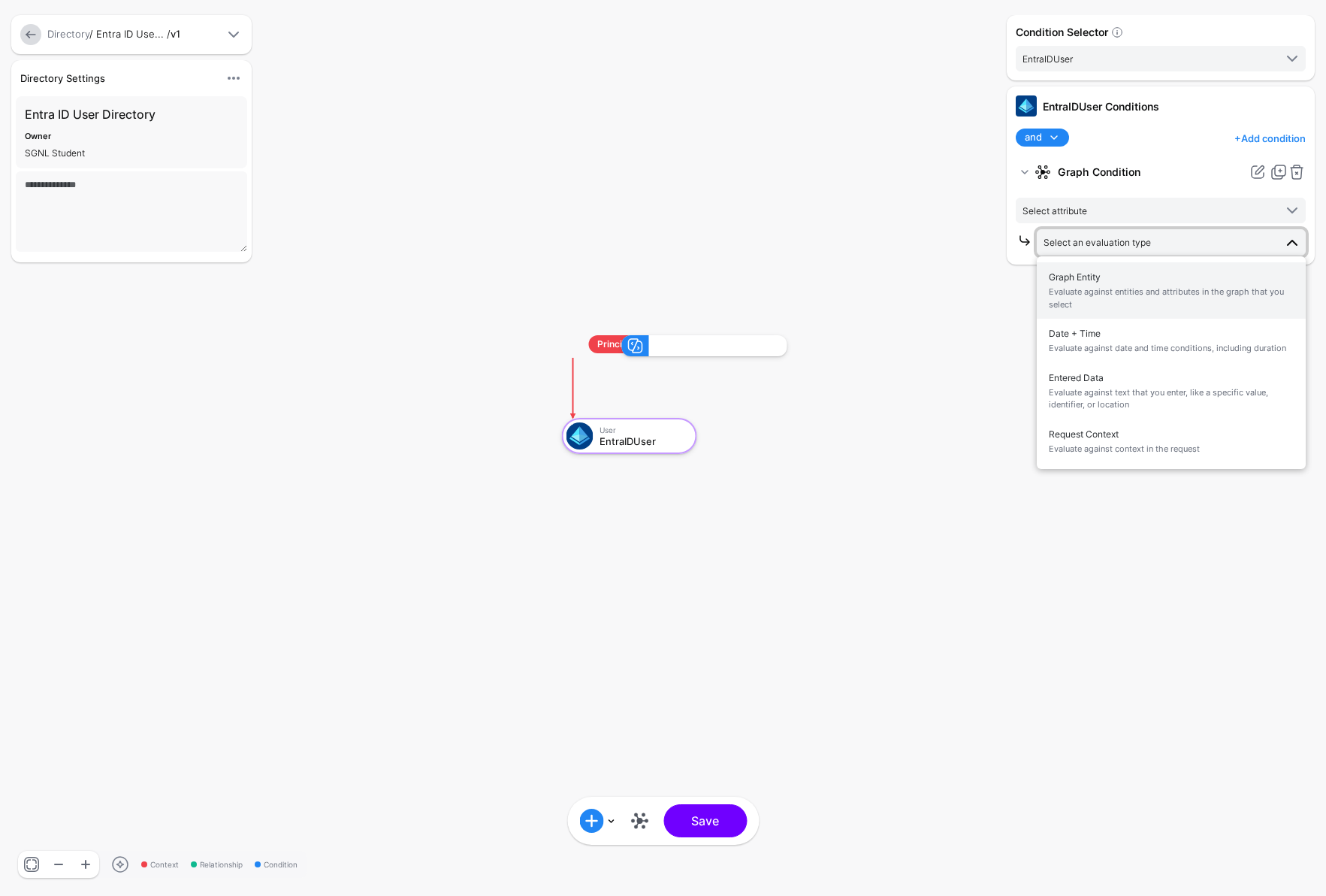
click at [1073, 284] on span "Graph Entity Evaluate against entities and attributes in the graph that you sel…" at bounding box center [1170, 290] width 245 height 47
click at [1103, 278] on span "Equal To" at bounding box center [1159, 273] width 230 height 16
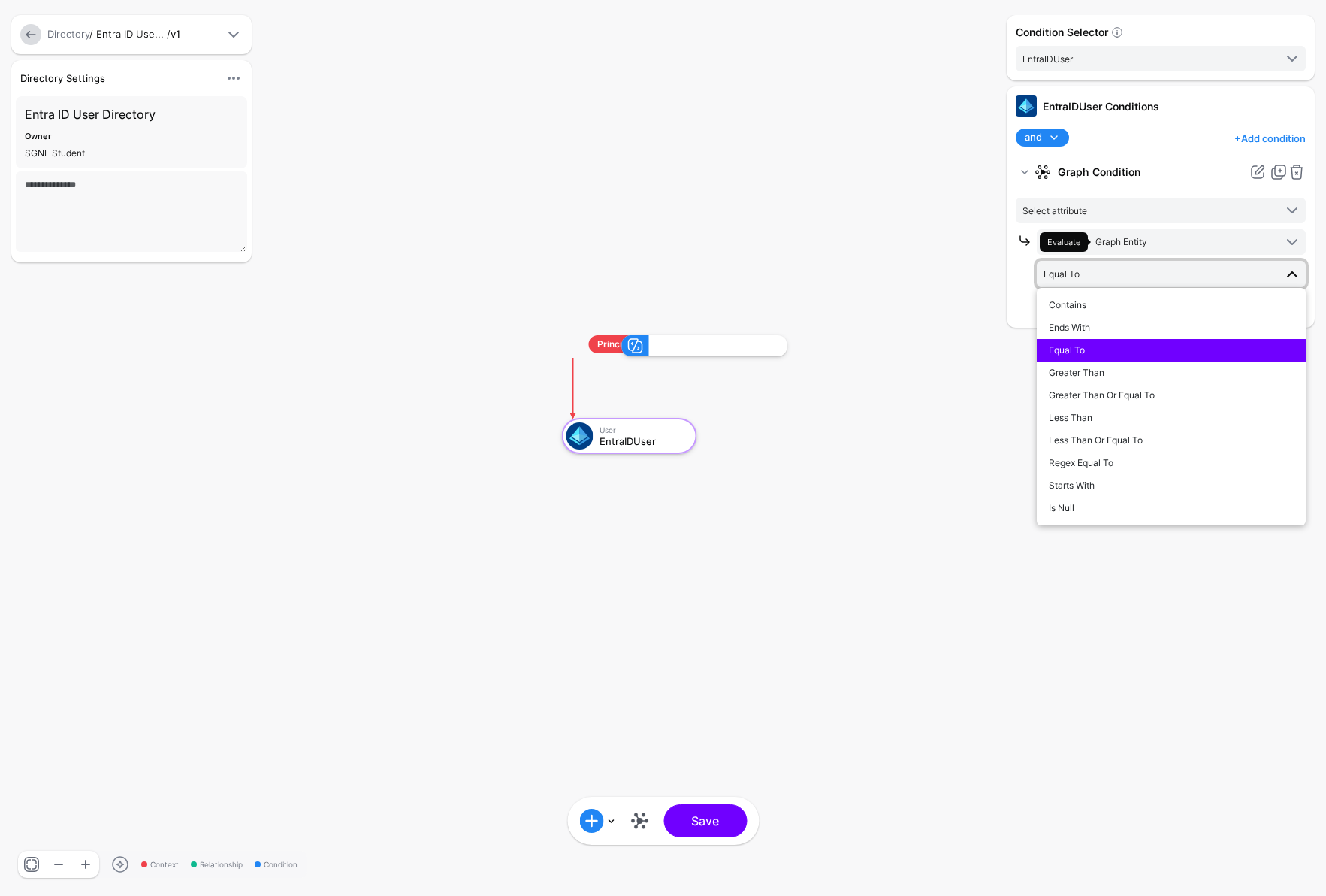
click at [1103, 278] on span "Equal To" at bounding box center [1159, 273] width 230 height 16
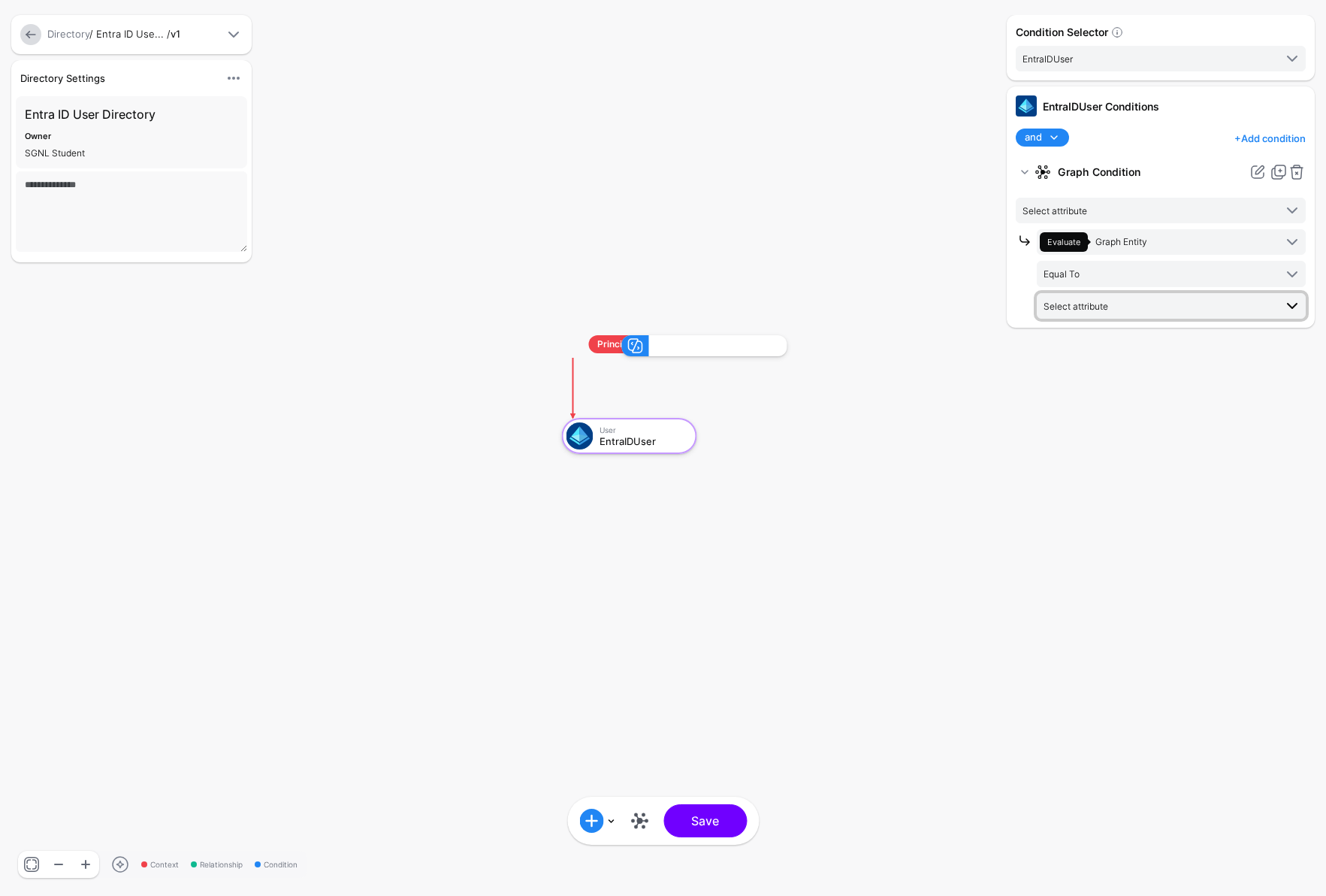
click at [1103, 303] on span "Select attribute" at bounding box center [1075, 306] width 64 height 12
type input "*"
click at [1154, 143] on div "and and not or + Add condition Add Condition Graph Condition Add Condition Group" at bounding box center [1161, 137] width 296 height 18
click at [1058, 136] on span at bounding box center [1053, 137] width 18 height 18
click at [1080, 136] on div "and and not or + Add condition Add Condition Graph Condition Add Condition Group" at bounding box center [1161, 137] width 296 height 18
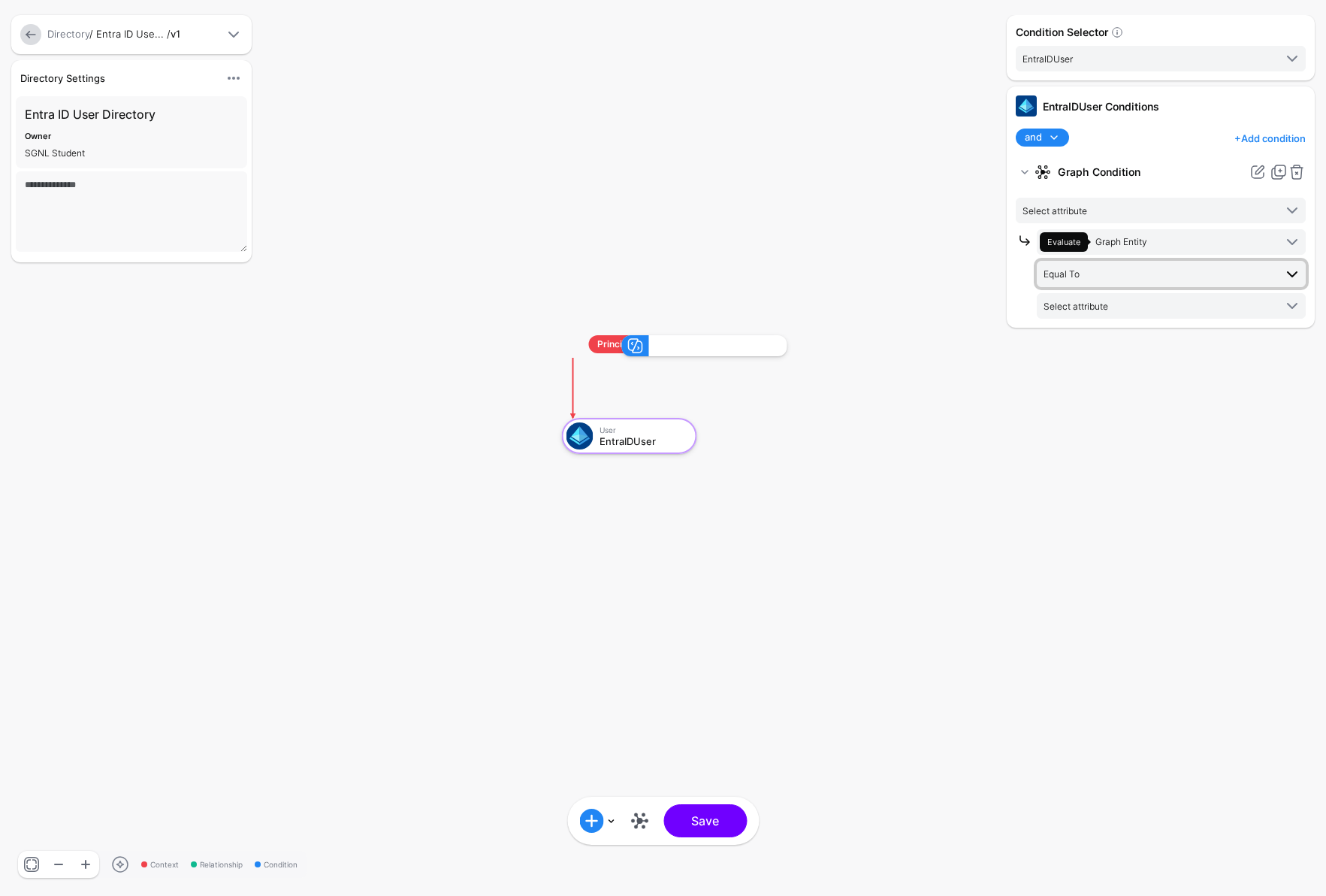
click at [1114, 279] on span "Equal To" at bounding box center [1159, 273] width 230 height 16
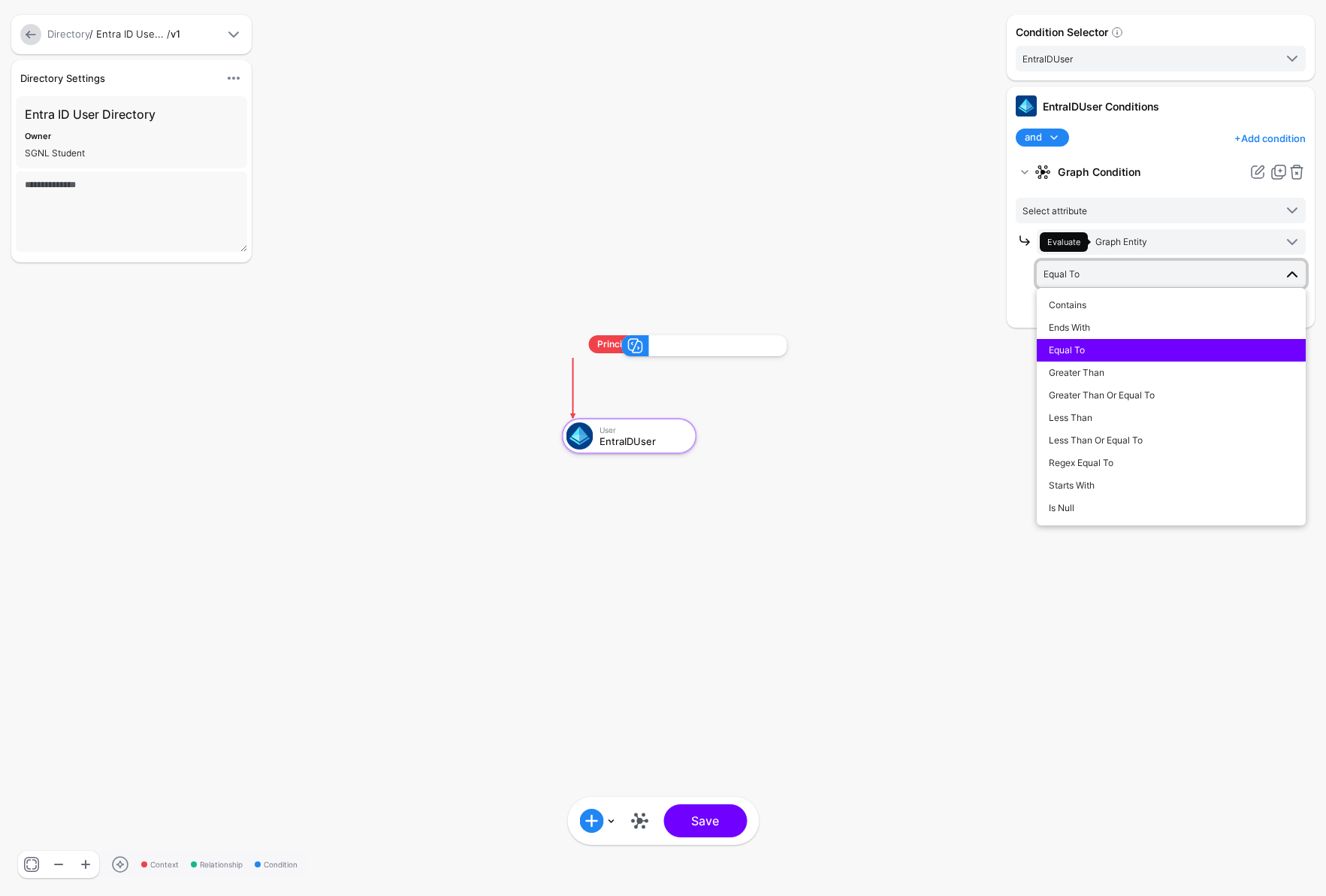
click at [1075, 349] on span "Equal To" at bounding box center [1067, 350] width 36 height 12
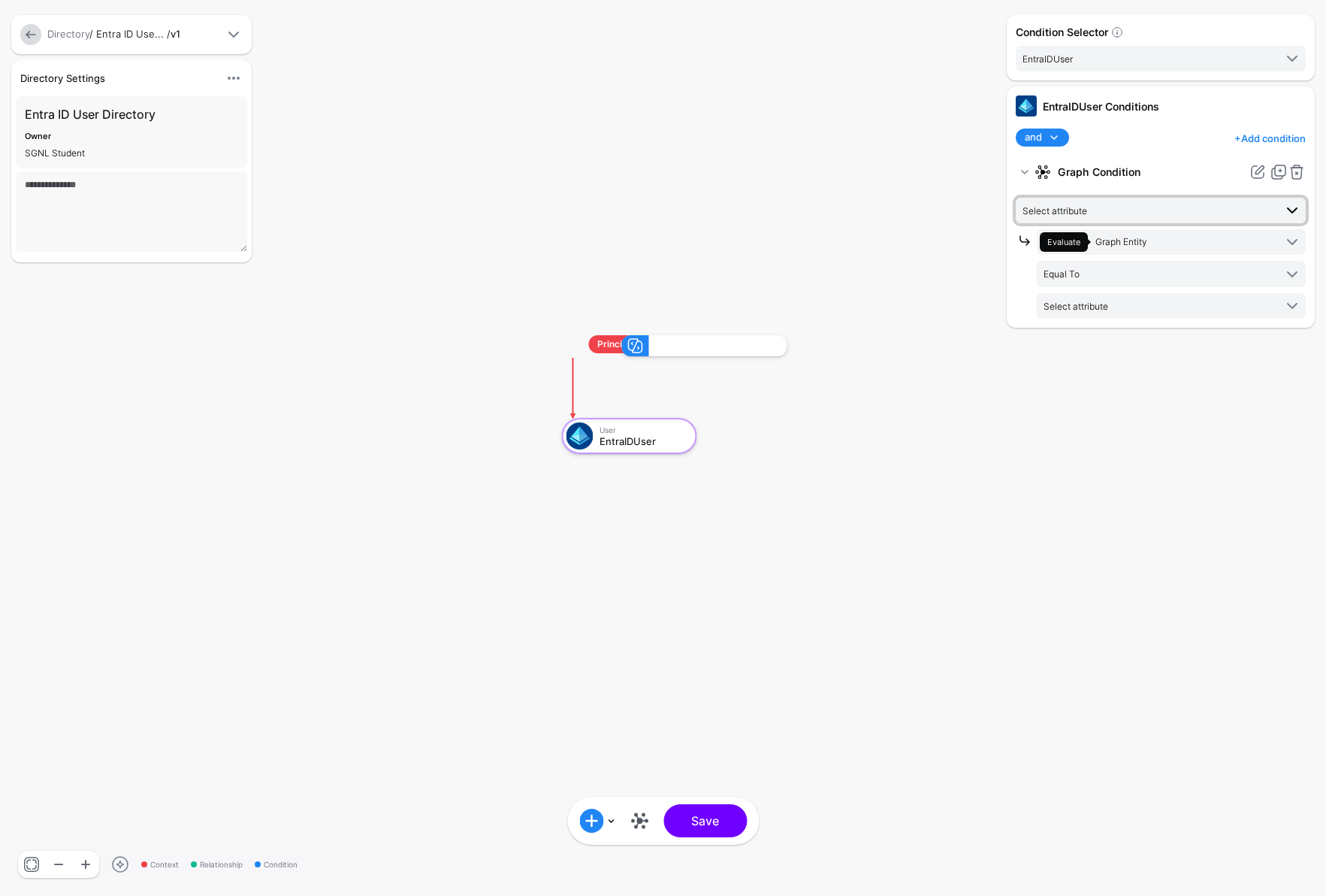
click at [1098, 219] on span "Select attribute" at bounding box center [1162, 210] width 278 height 18
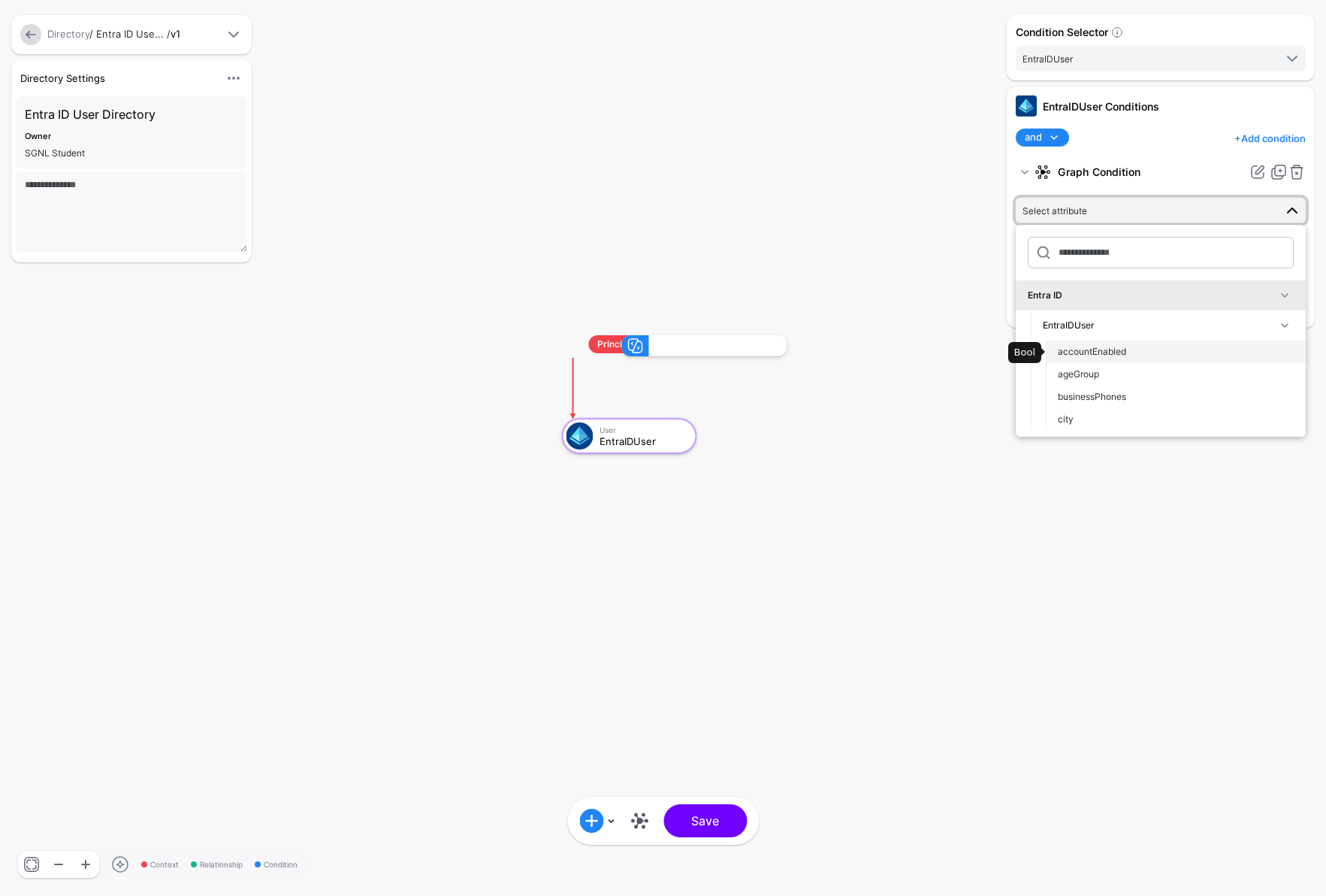
click at [1124, 352] on span "accountEnabled" at bounding box center [1092, 351] width 68 height 12
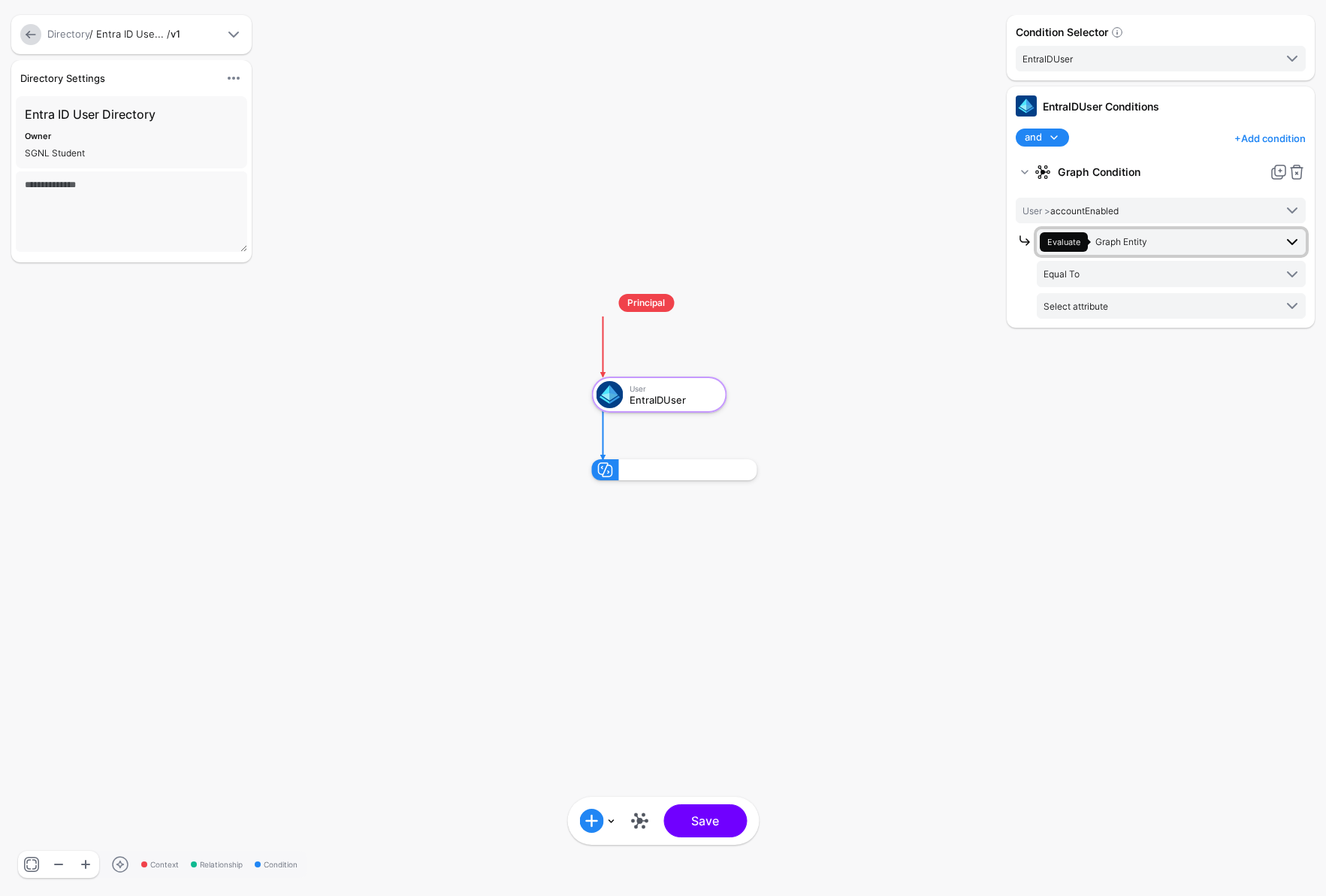
click at [1154, 241] on span at bounding box center [1288, 242] width 27 height 18
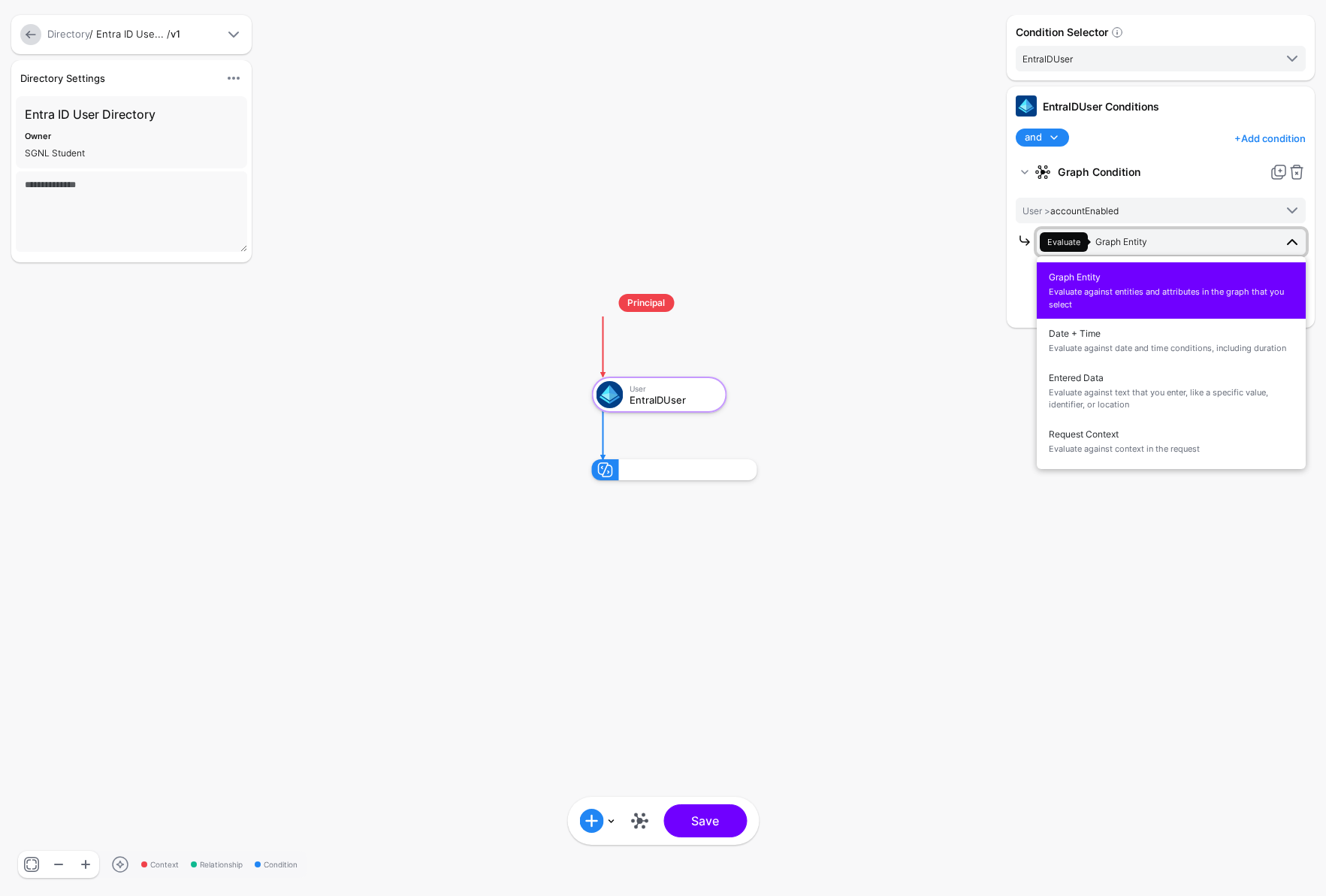
click at [1101, 299] on span "Evaluate against entities and attributes in the graph that you select" at bounding box center [1170, 298] width 245 height 25
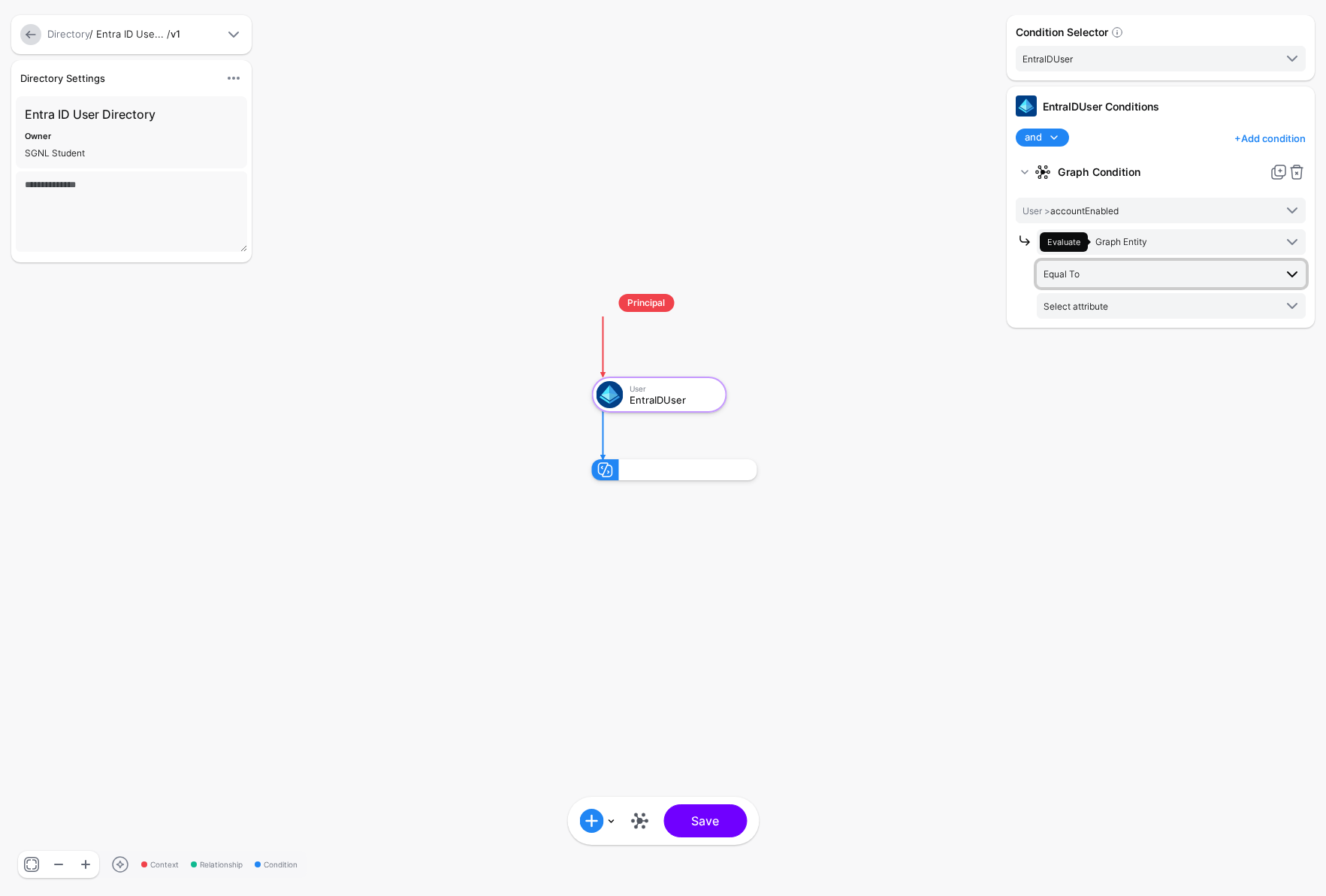
click at [1106, 280] on span "Equal To" at bounding box center [1159, 273] width 230 height 16
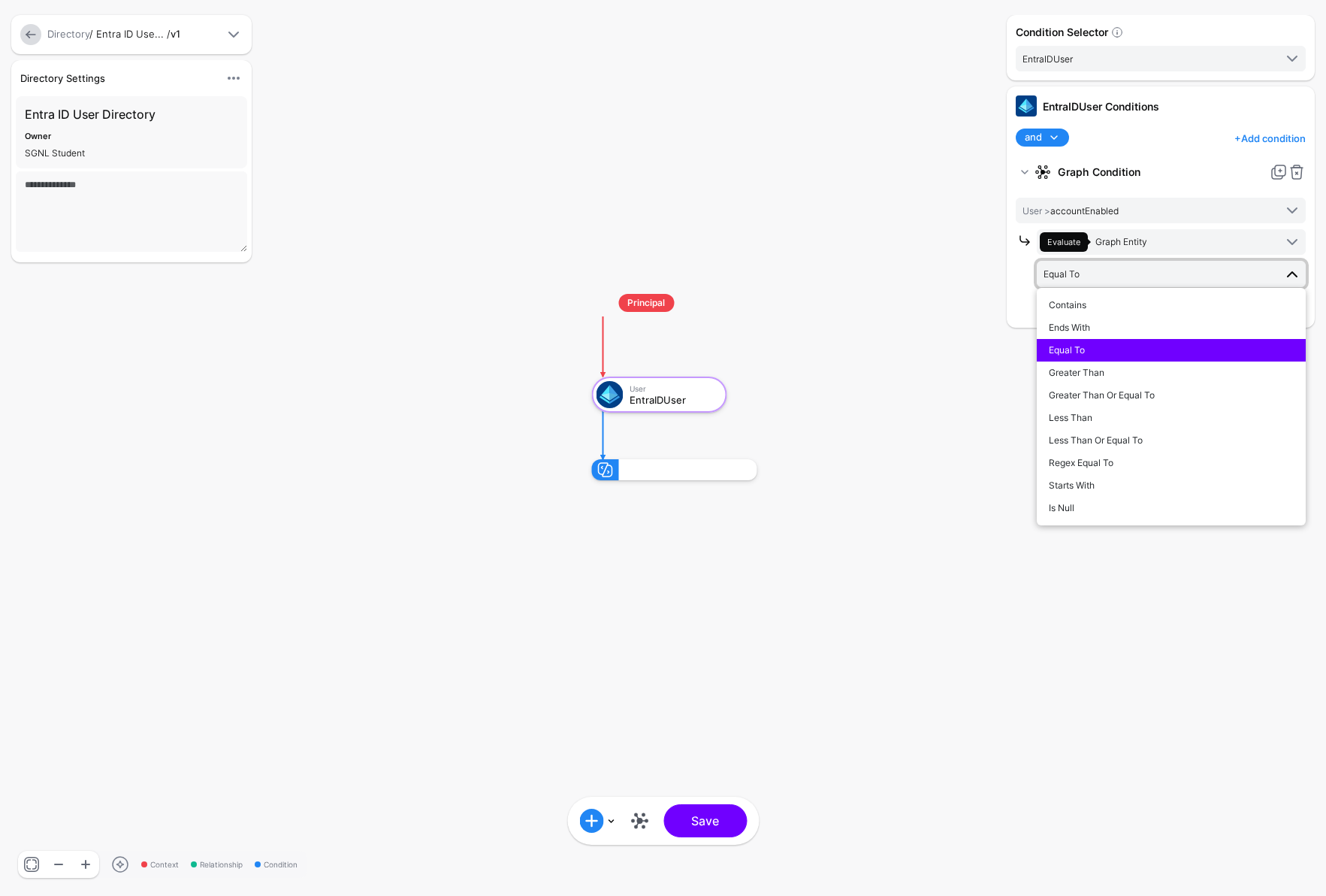
click at [1106, 280] on span "Equal To" at bounding box center [1159, 273] width 230 height 16
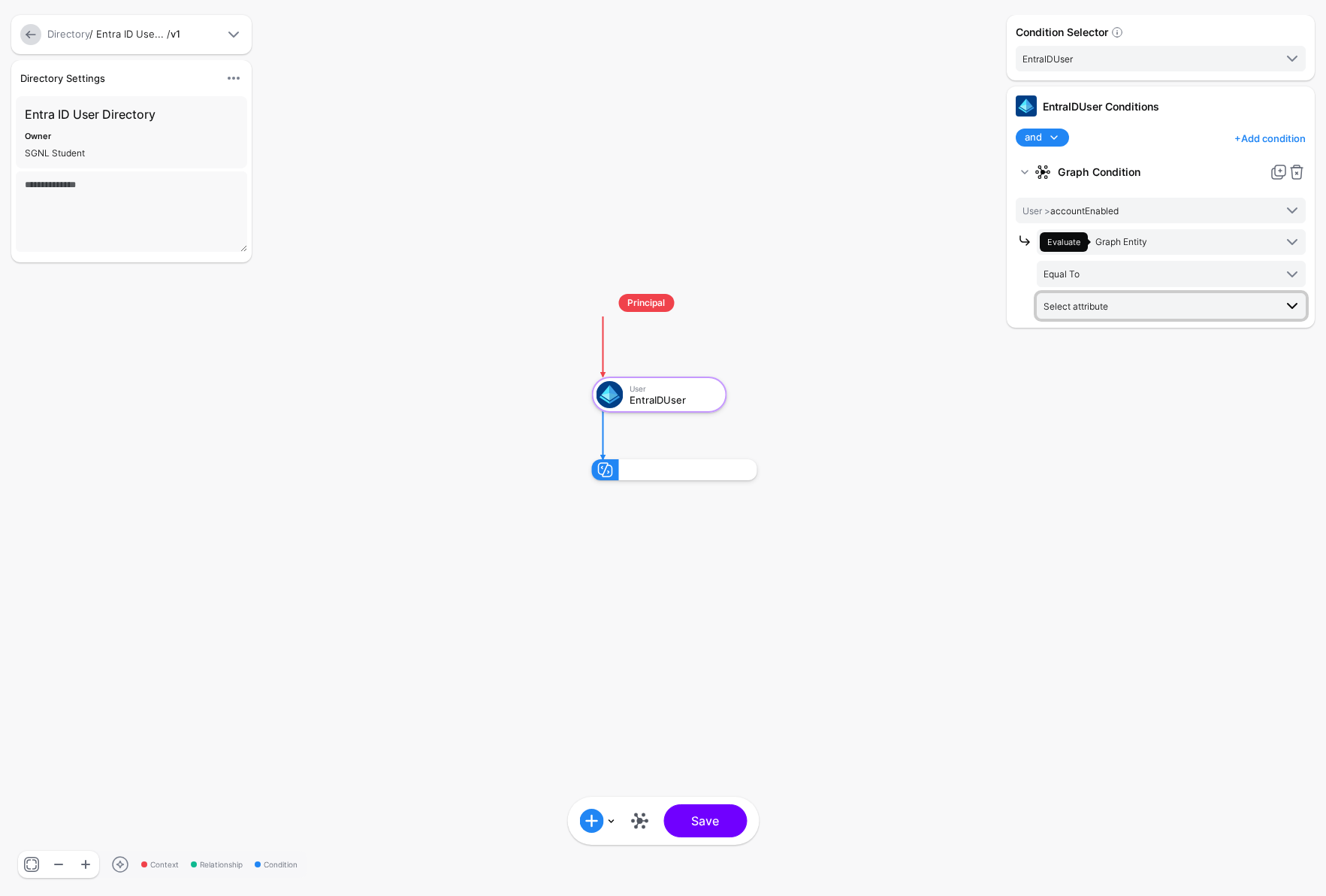
click at [1108, 309] on span "Select attribute" at bounding box center [1075, 306] width 64 height 12
click at [1137, 241] on span "Graph Entity" at bounding box center [1121, 242] width 52 height 12
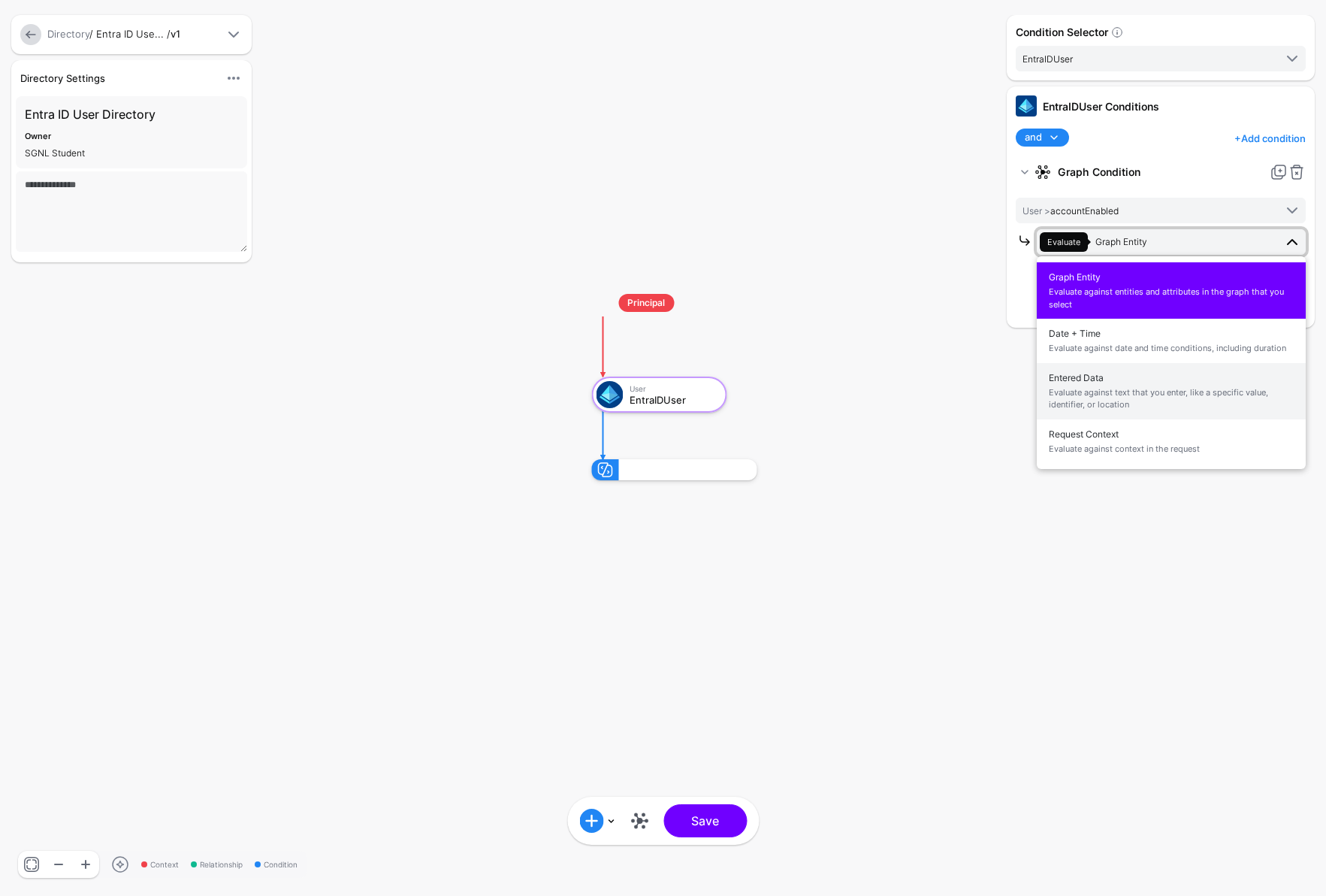
click at [1116, 380] on span "Entered Data Evaluate against text that you enter, like a specific value, ident…" at bounding box center [1170, 391] width 245 height 47
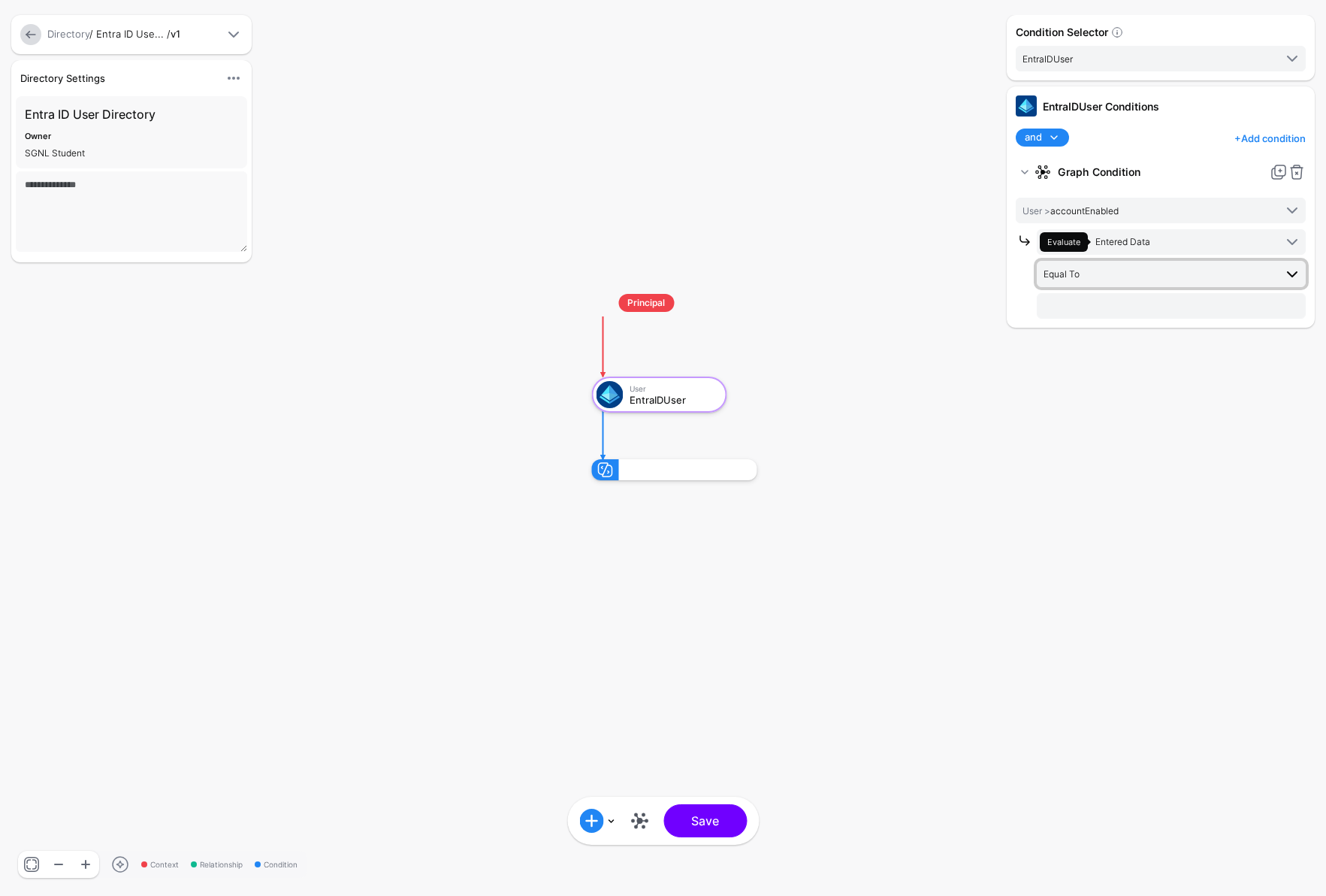
click at [1116, 274] on span "Equal To" at bounding box center [1159, 273] width 230 height 16
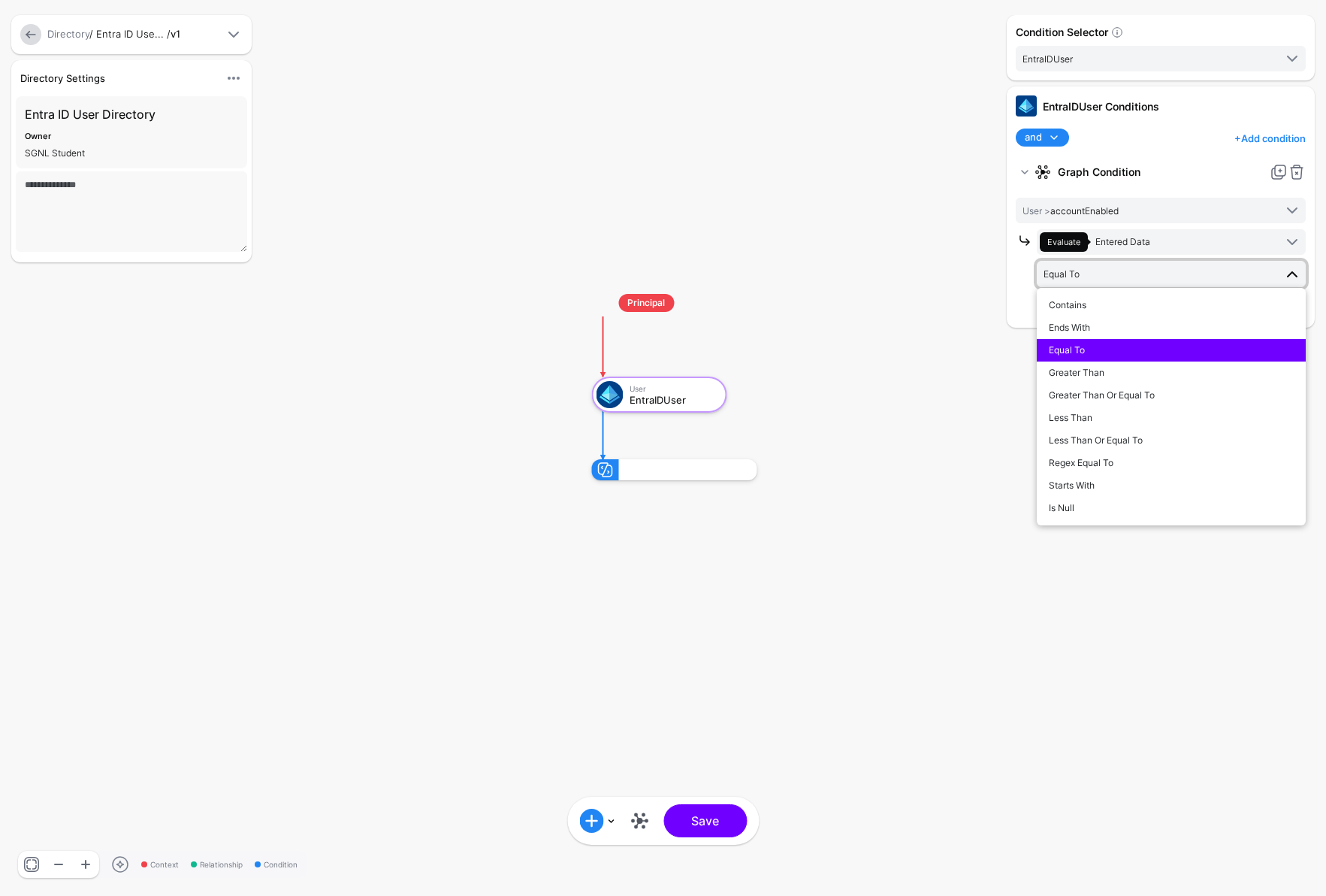
click at [1099, 354] on div "Equal To" at bounding box center [1170, 351] width 245 height 13
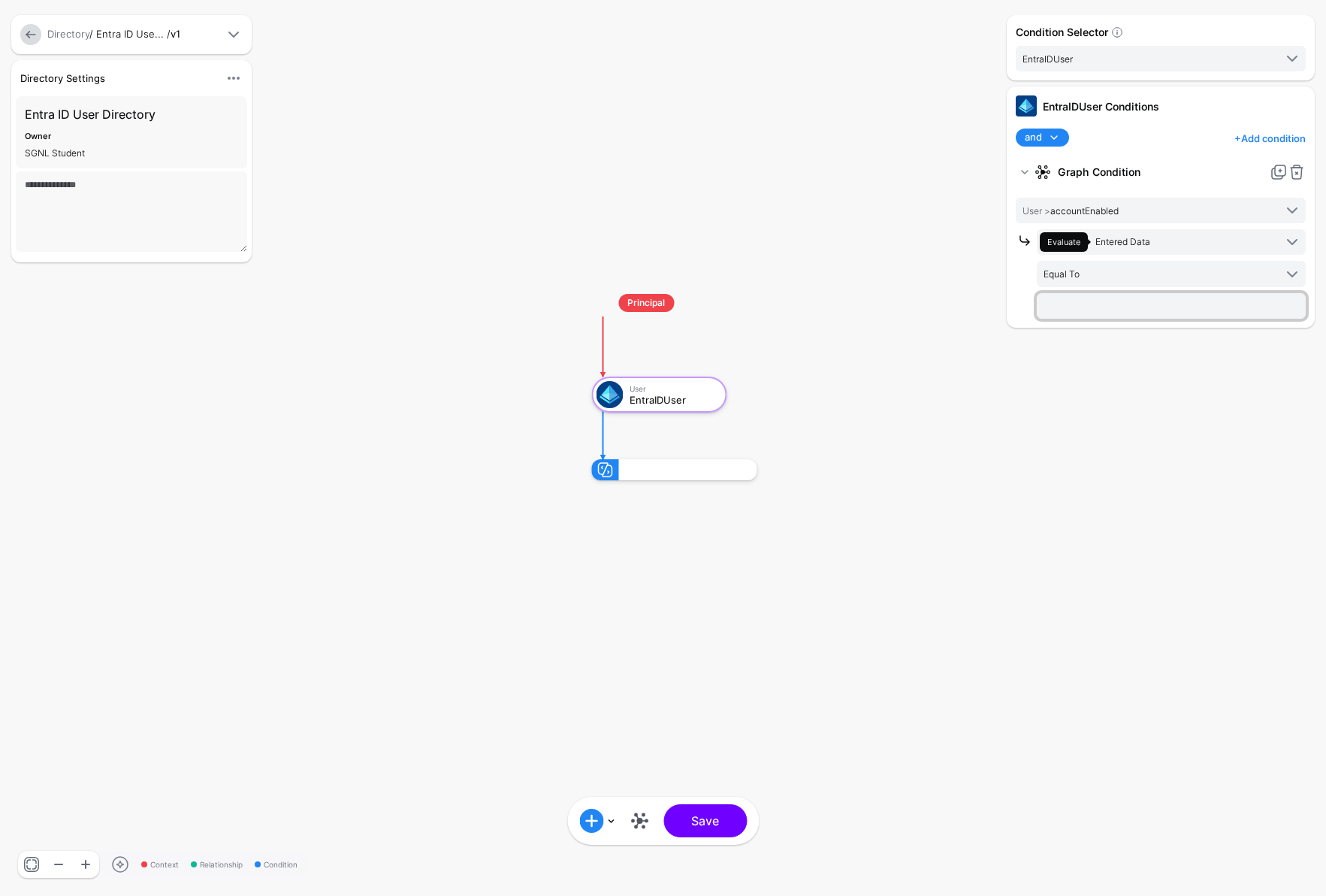
click at [1100, 295] on input "text" at bounding box center [1171, 305] width 269 height 26
type input "****"
click at [1154, 349] on div "Condition Selector EntraIDUser EntraIDUser EntraIDUser Conditions and and not o…" at bounding box center [1161, 448] width 316 height 865
click at [1154, 143] on link "+ Add condition" at bounding box center [1270, 137] width 71 height 24
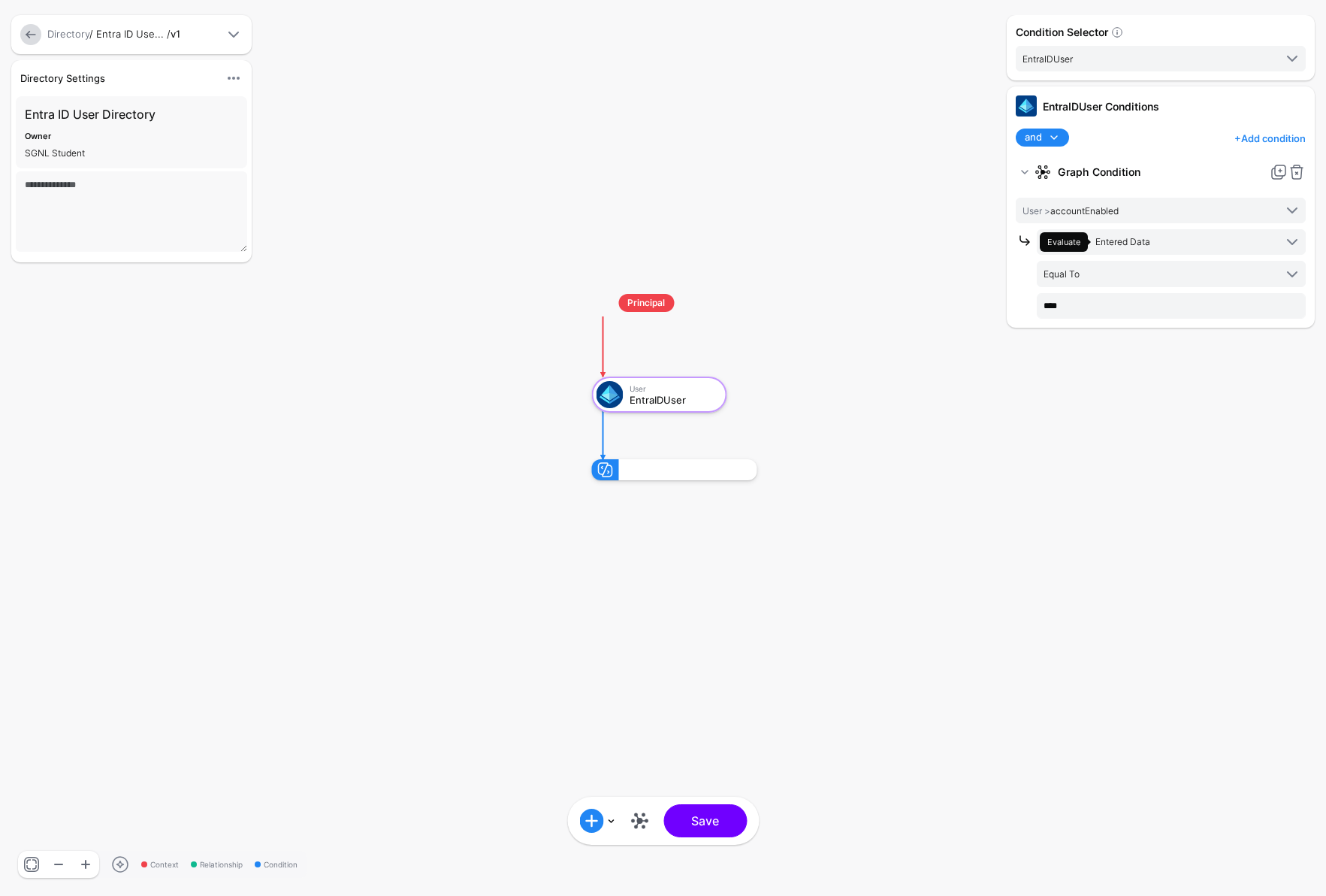
click at [115, 209] on textarea at bounding box center [131, 211] width 231 height 81
click at [613, 750] on link at bounding box center [597, 820] width 36 height 24
click at [787, 496] on rect at bounding box center [576, 278] width 132599 height 89567
click at [244, 29] on div "Directory / Entra ID Use... / v1" at bounding box center [132, 35] width 240 height 39
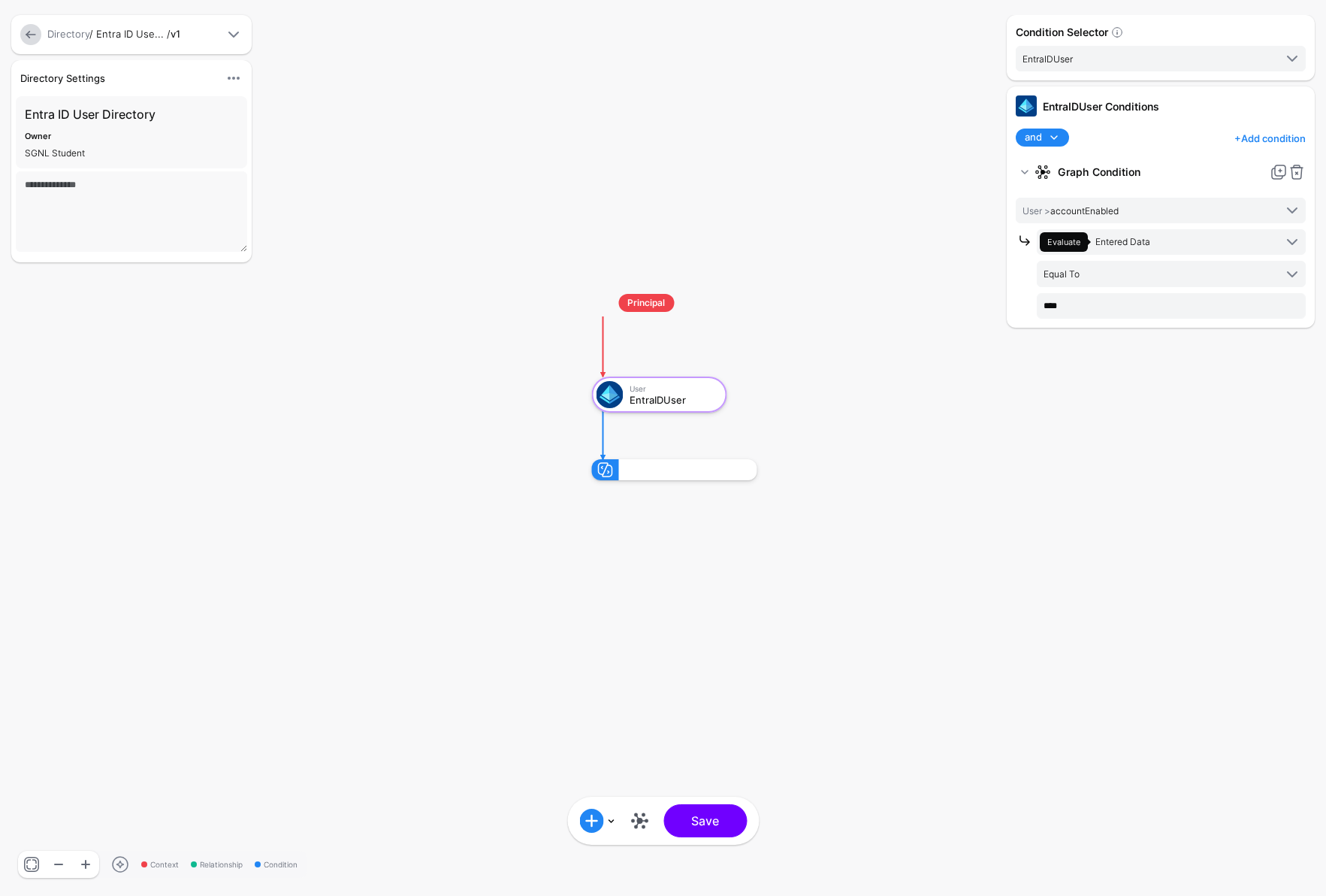
click at [232, 31] on span at bounding box center [233, 35] width 18 height 18
click at [247, 85] on div "Hide Settings Edit Settings" at bounding box center [233, 78] width 30 height 18
click at [229, 78] on span at bounding box center [233, 78] width 18 height 18
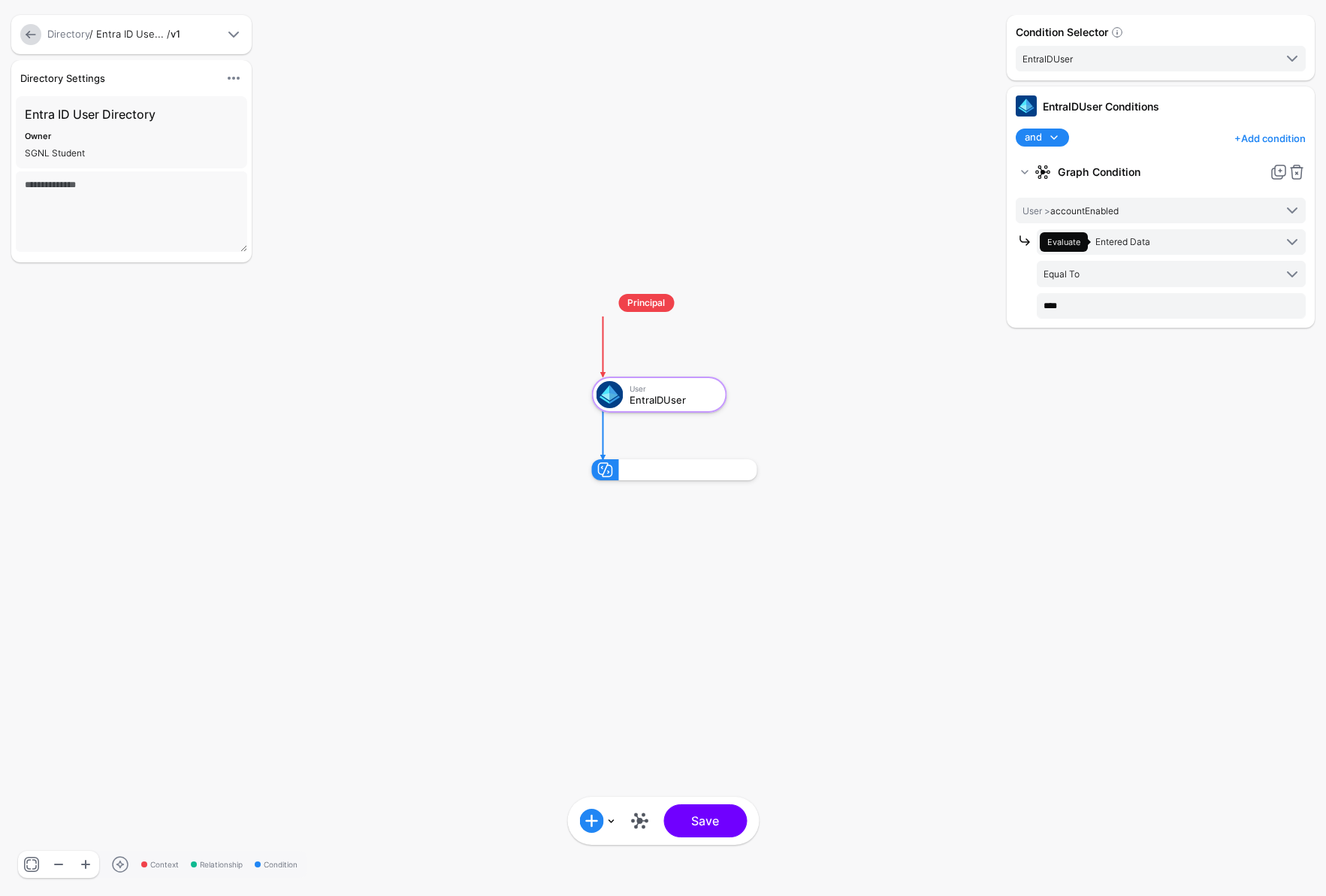
click at [289, 381] on div "Directory Settings Hide Settings Edit Settings Entra ID User Directory Owner SG…" at bounding box center [165, 445] width 316 height 769
click at [282, 250] on div "Directory Settings Hide Settings Edit Settings Entra ID User Directory Owner SG…" at bounding box center [165, 165] width 316 height 209
click at [1045, 499] on div "Condition Selector EntraIDUser EntraIDUser EntraIDUser Conditions and and not o…" at bounding box center [1161, 448] width 316 height 865
click at [1154, 54] on span at bounding box center [1288, 59] width 27 height 18
drag, startPoint x: 931, startPoint y: 260, endPoint x: 572, endPoint y: 226, distance: 360.6
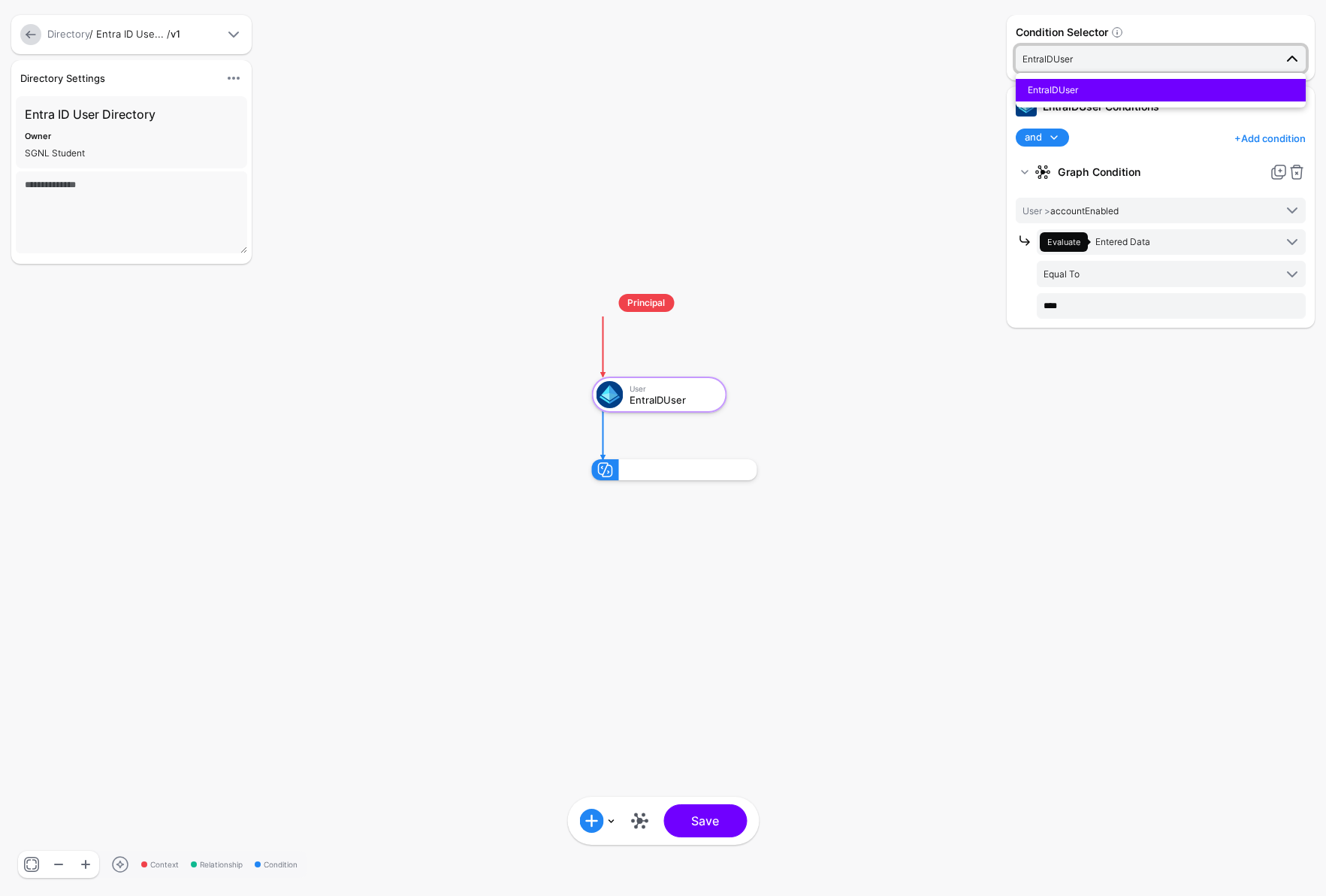
click at [931, 261] on rect at bounding box center [576, 278] width 132599 height 89567
click at [39, 33] on link at bounding box center [31, 35] width 21 height 21
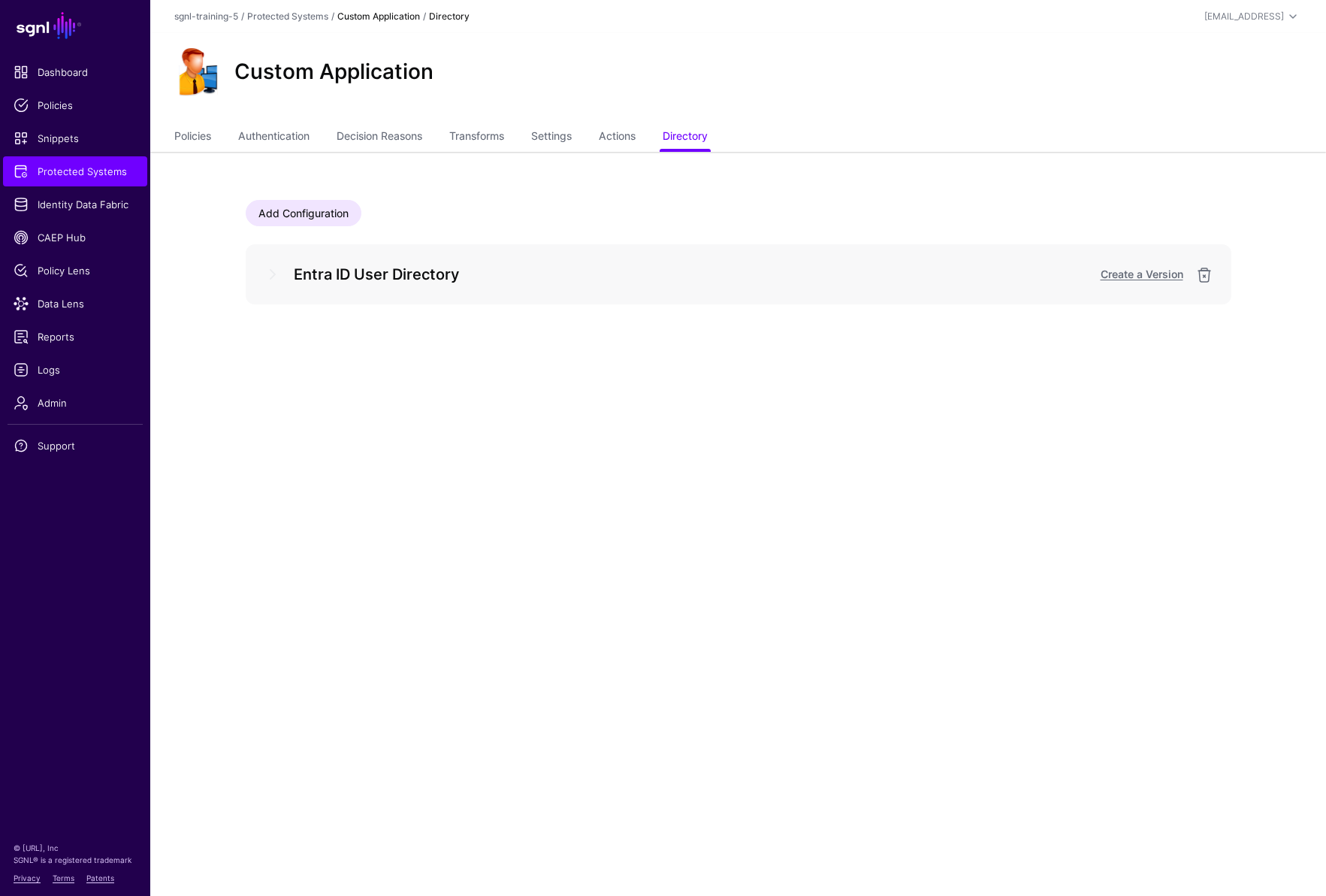
click at [471, 460] on main "SGNL Dashboard Policies Snippets Protected Systems Identity Data Fabric CAEP Hu…" at bounding box center [663, 448] width 1326 height 896
click at [1154, 277] on link at bounding box center [1204, 275] width 18 height 18
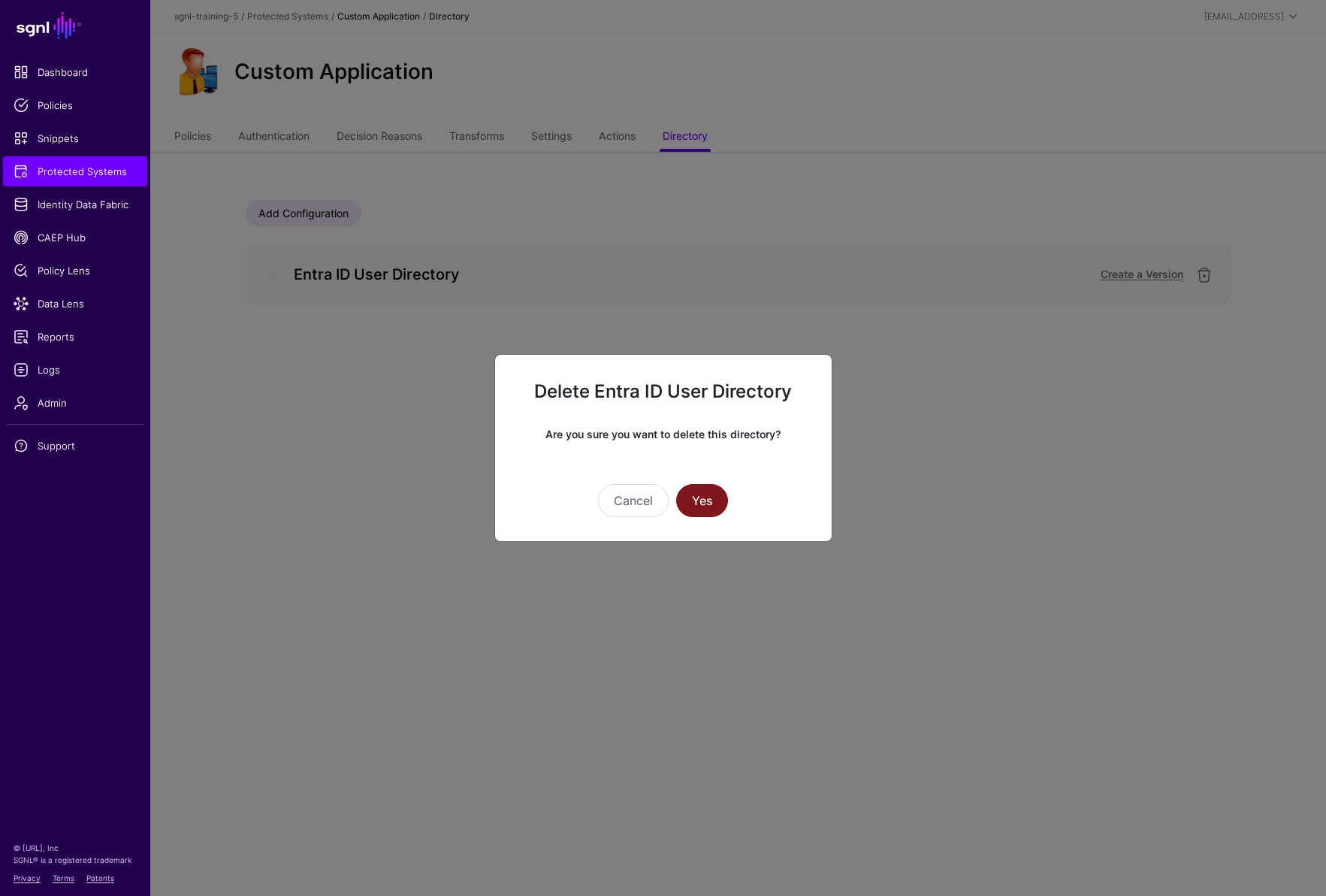
click at [710, 499] on button "Yes" at bounding box center [702, 500] width 52 height 33
